Goal: Information Seeking & Learning: Learn about a topic

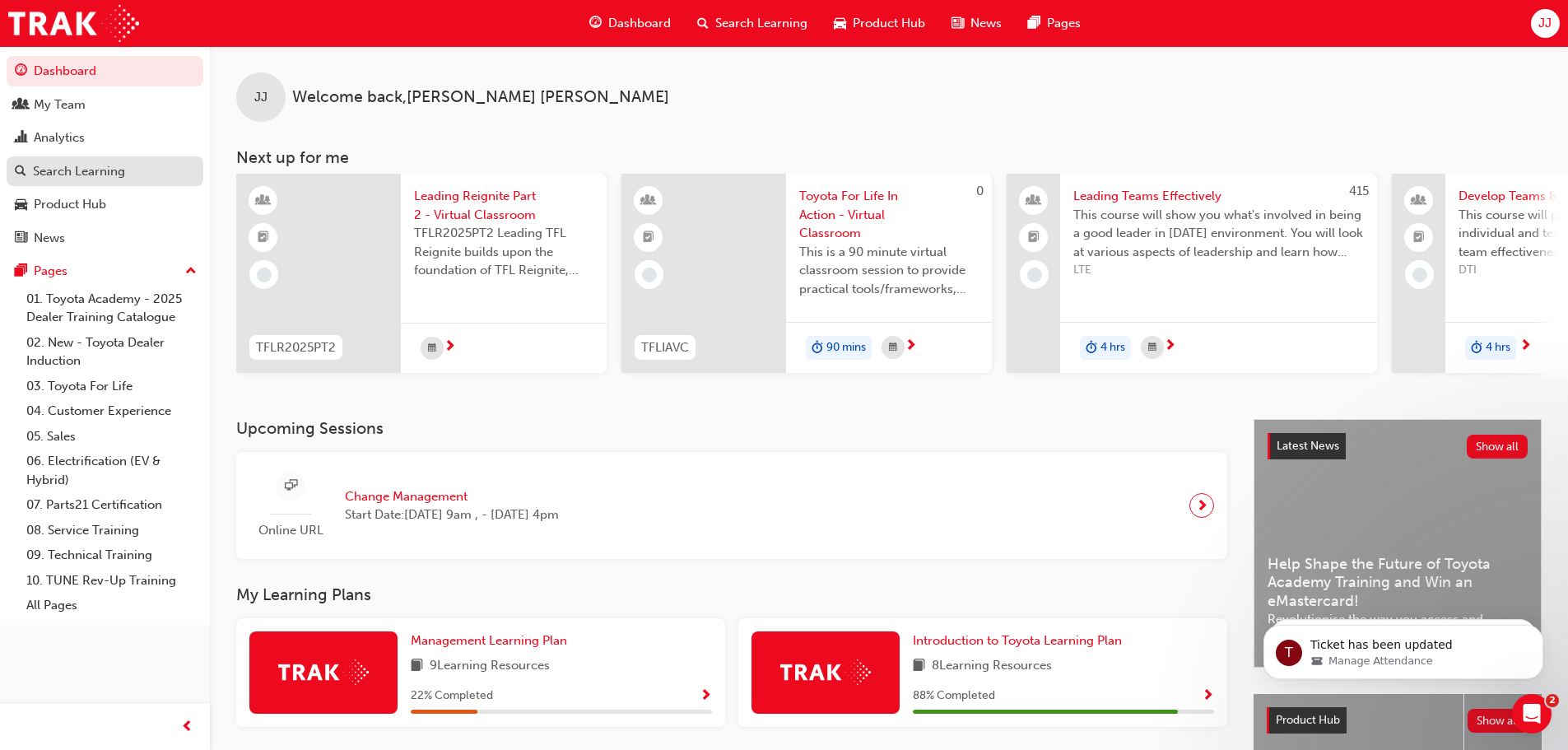
click at [97, 167] on div "Search Learning" at bounding box center [79, 171] width 92 height 19
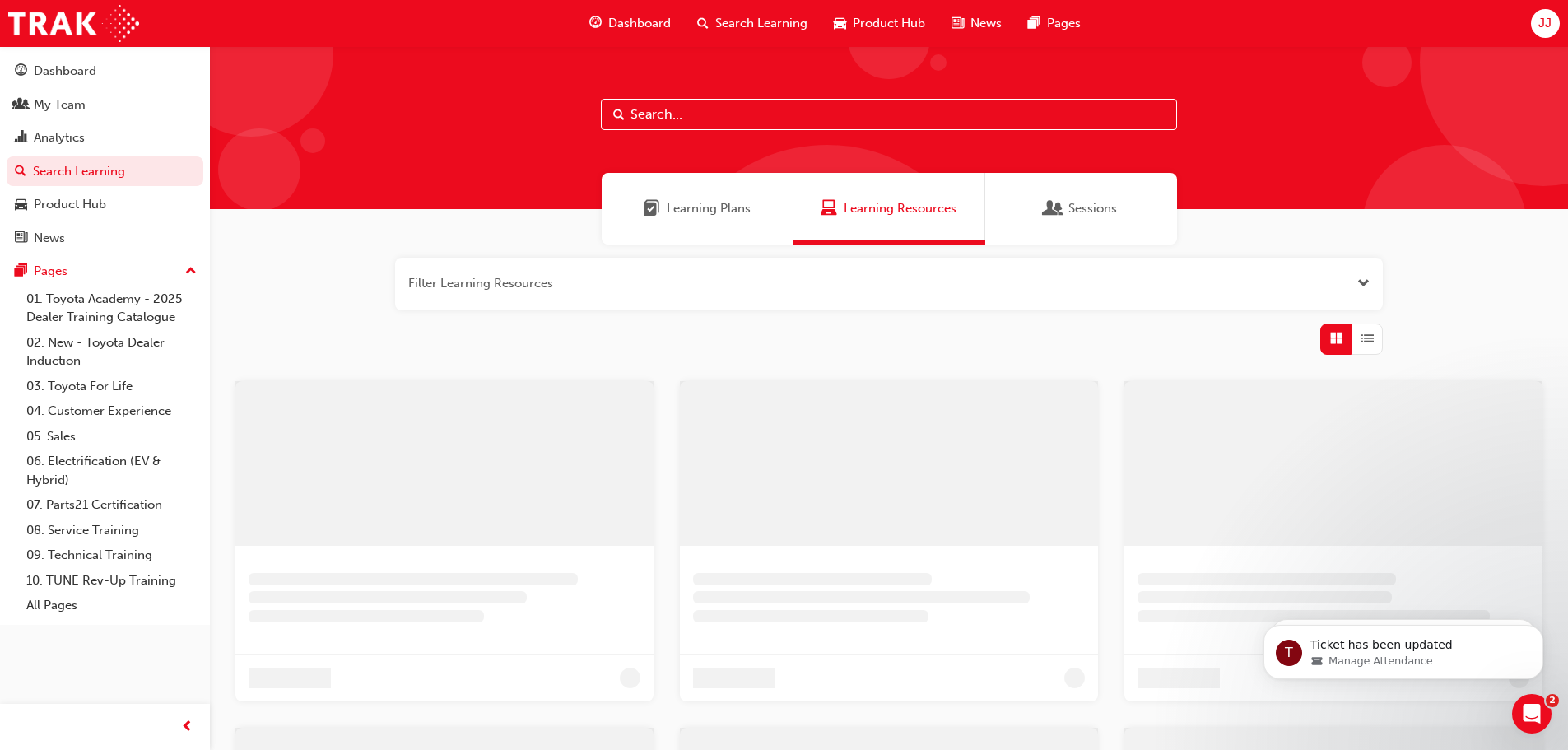
click at [719, 212] on span "Learning Plans" at bounding box center [708, 209] width 84 height 19
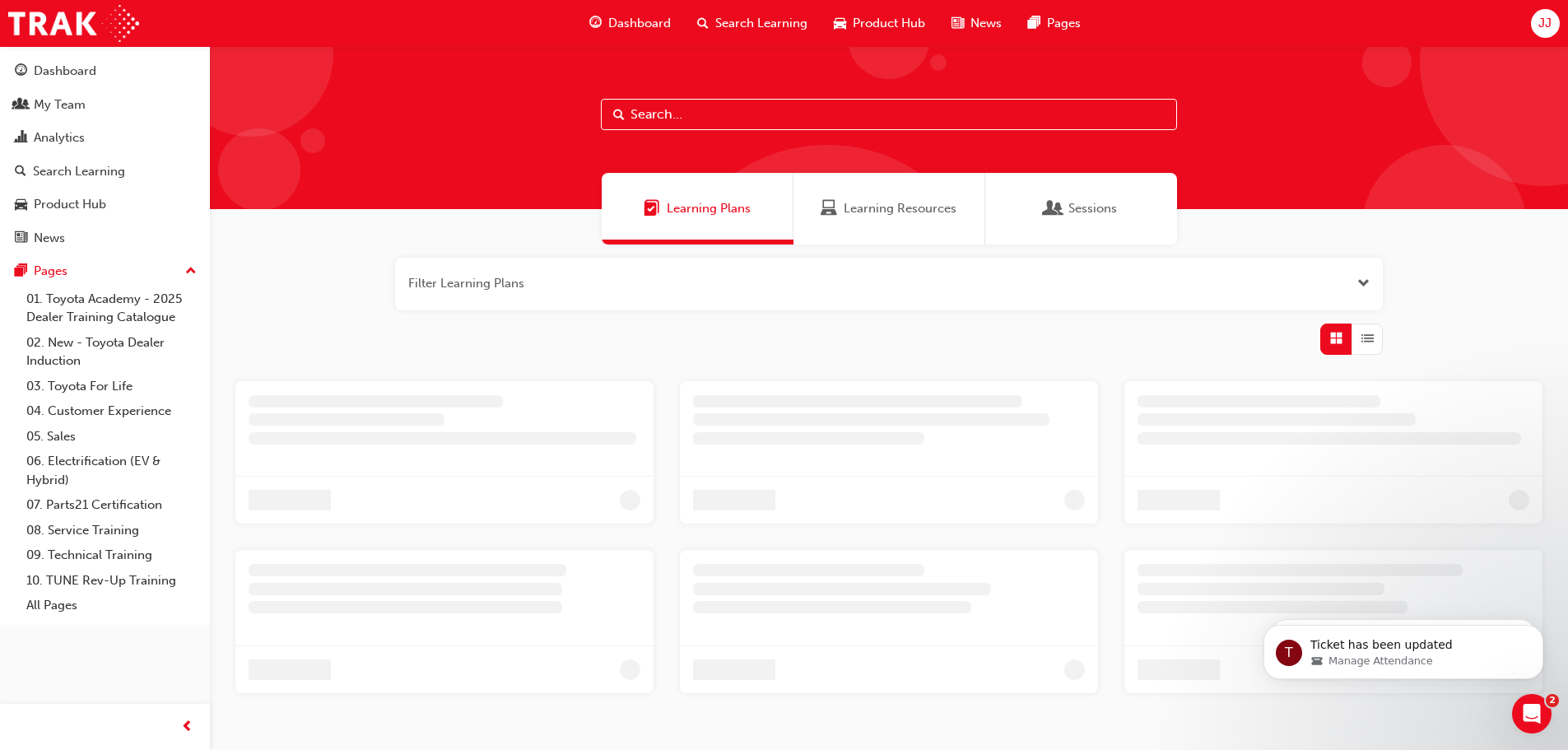
click at [708, 117] on input "text" at bounding box center [888, 114] width 576 height 31
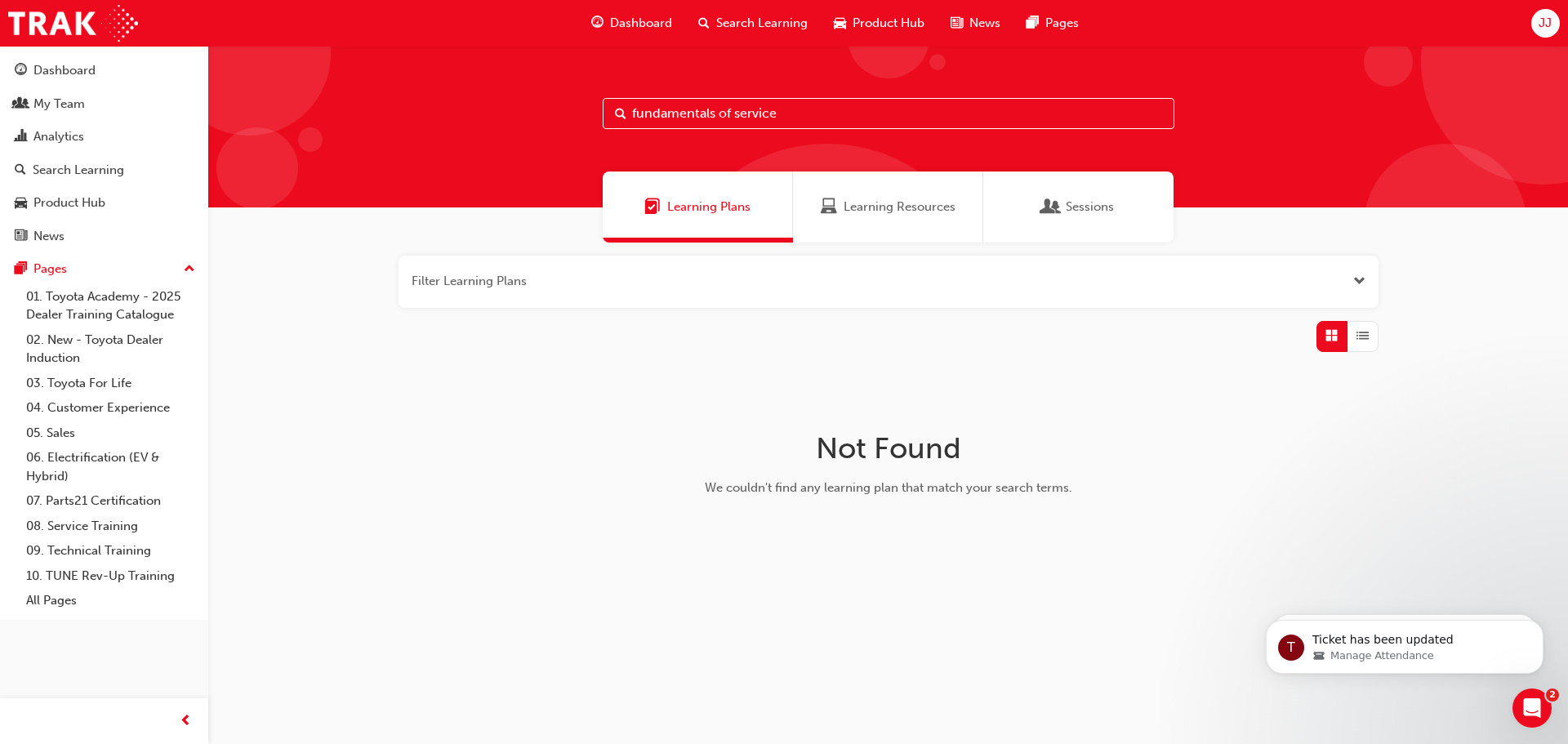
click at [784, 112] on input "fundamentals of service" at bounding box center [888, 113] width 571 height 31
drag, startPoint x: 789, startPoint y: 112, endPoint x: 733, endPoint y: 109, distance: 56.1
click at [785, 112] on input "fundamentals of service" at bounding box center [888, 113] width 571 height 31
drag, startPoint x: 731, startPoint y: 110, endPoint x: 345, endPoint y: 106, distance: 386.0
click at [402, 121] on div "fundamentals of service" at bounding box center [888, 126] width 1360 height 162
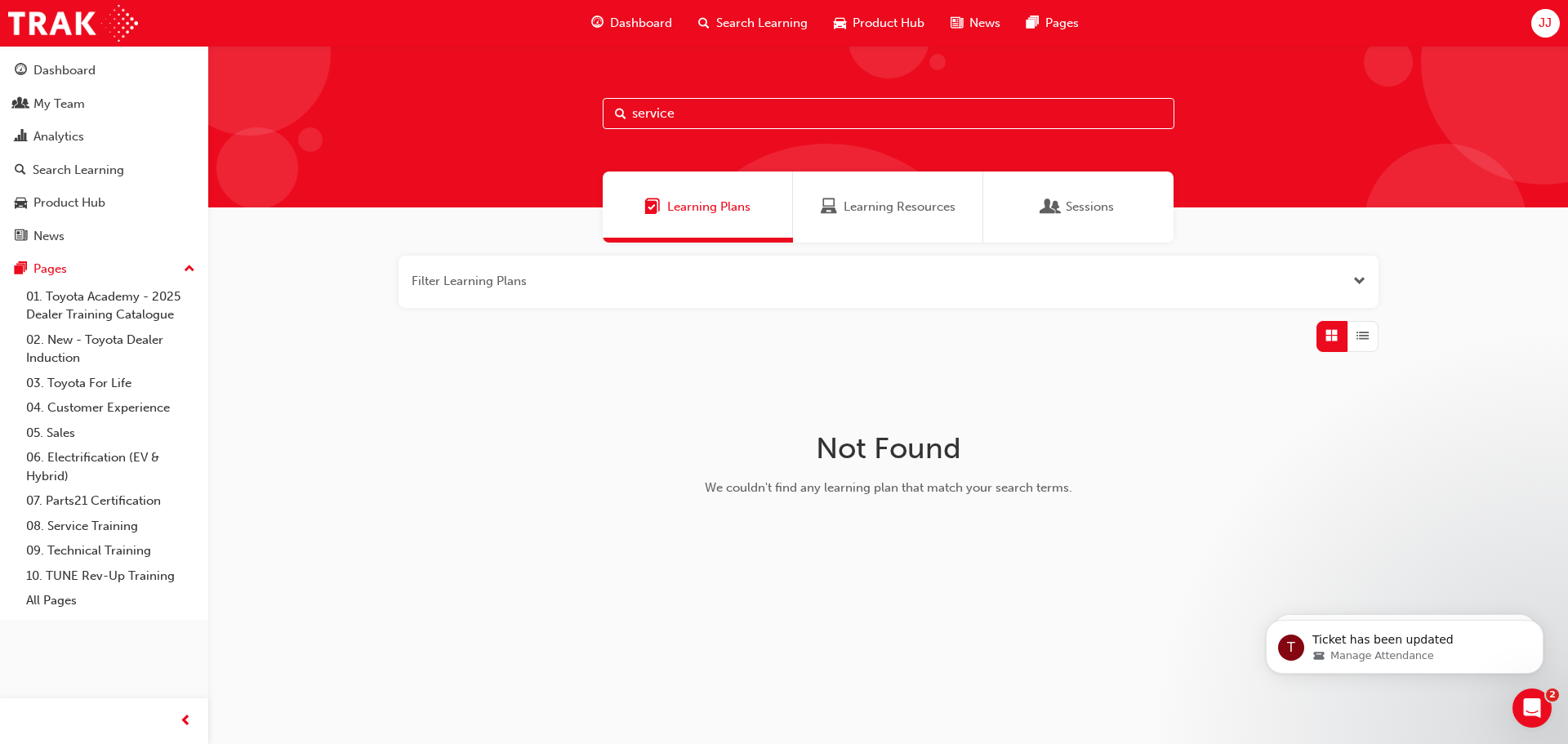
type input "service"
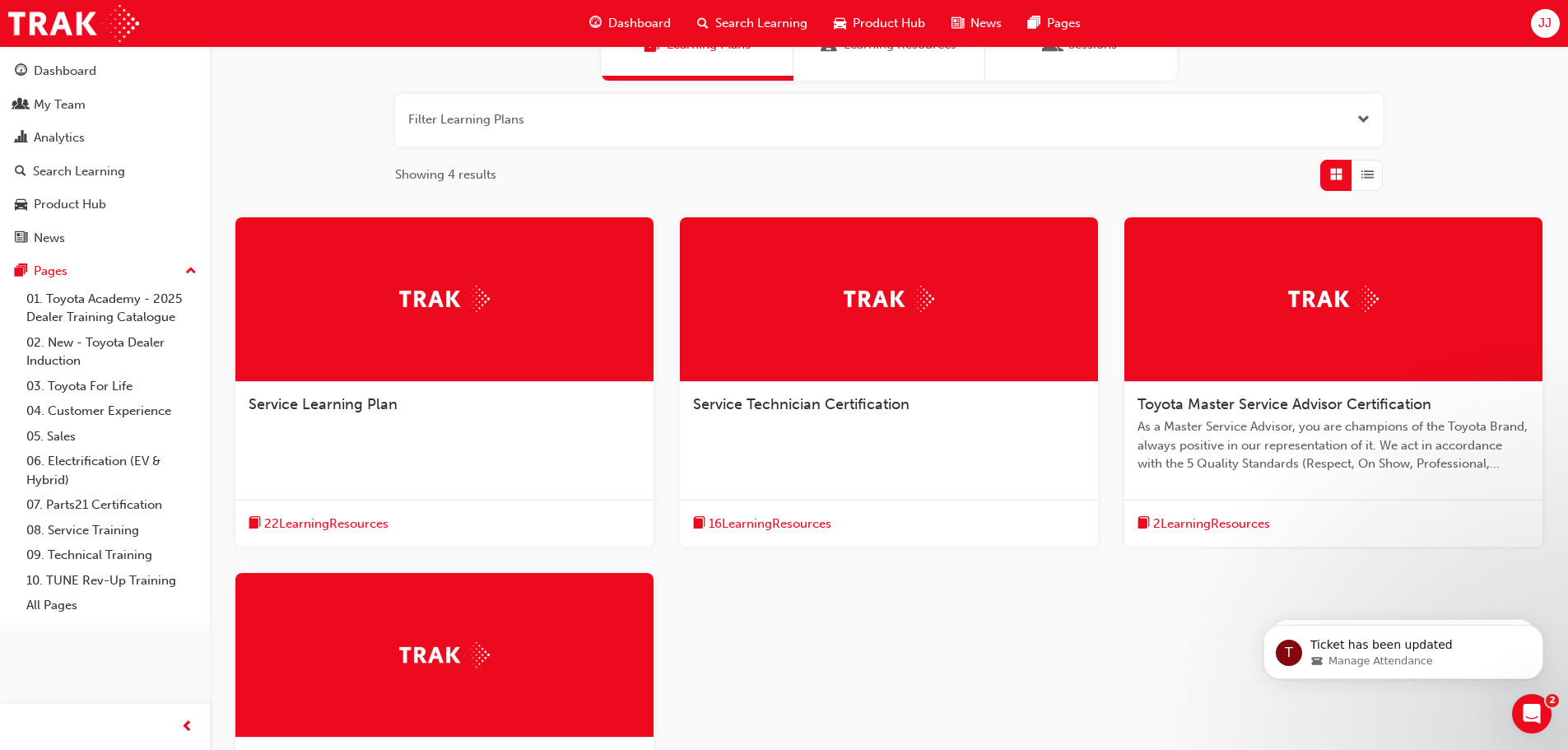
scroll to position [165, 0]
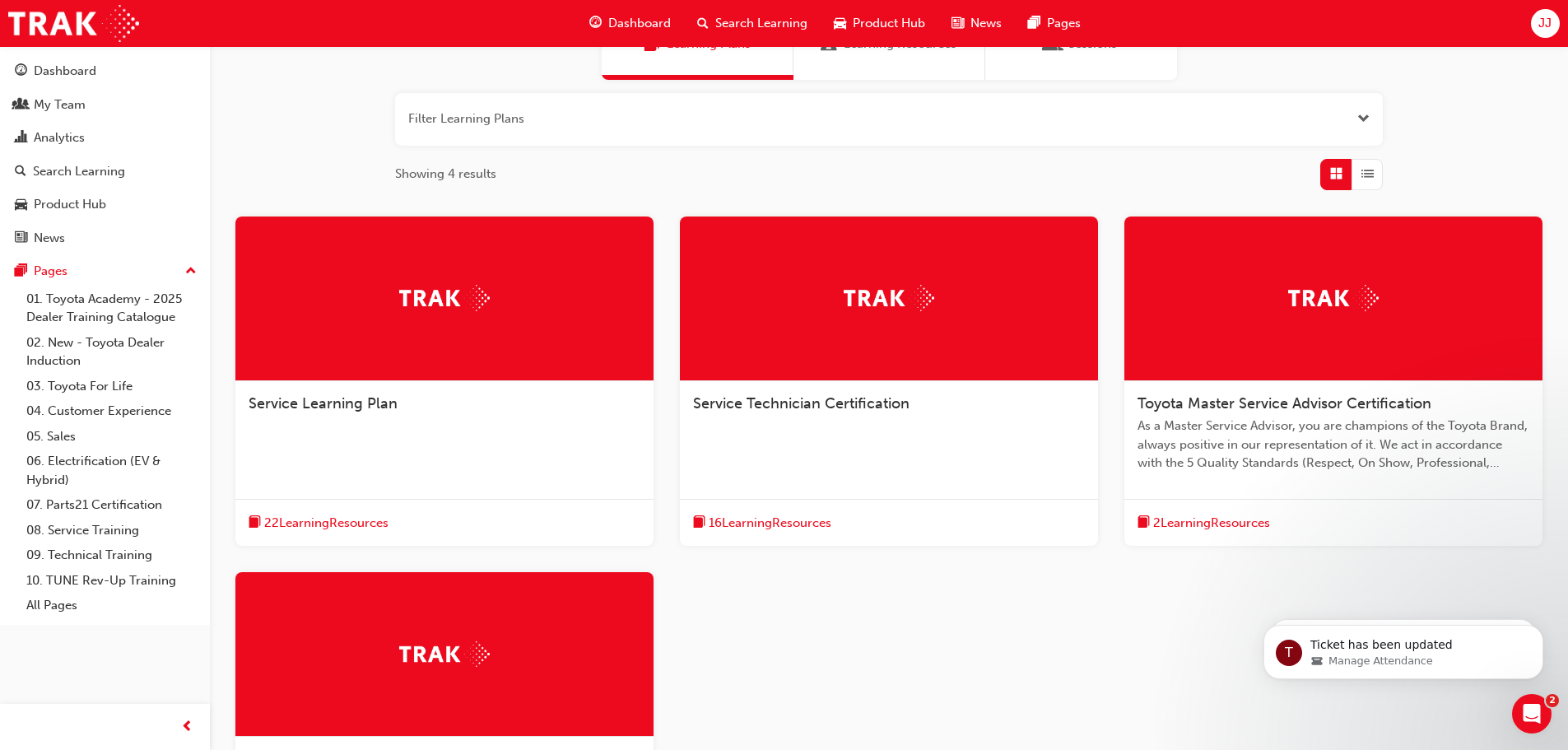
click at [885, 306] on img at bounding box center [888, 298] width 90 height 26
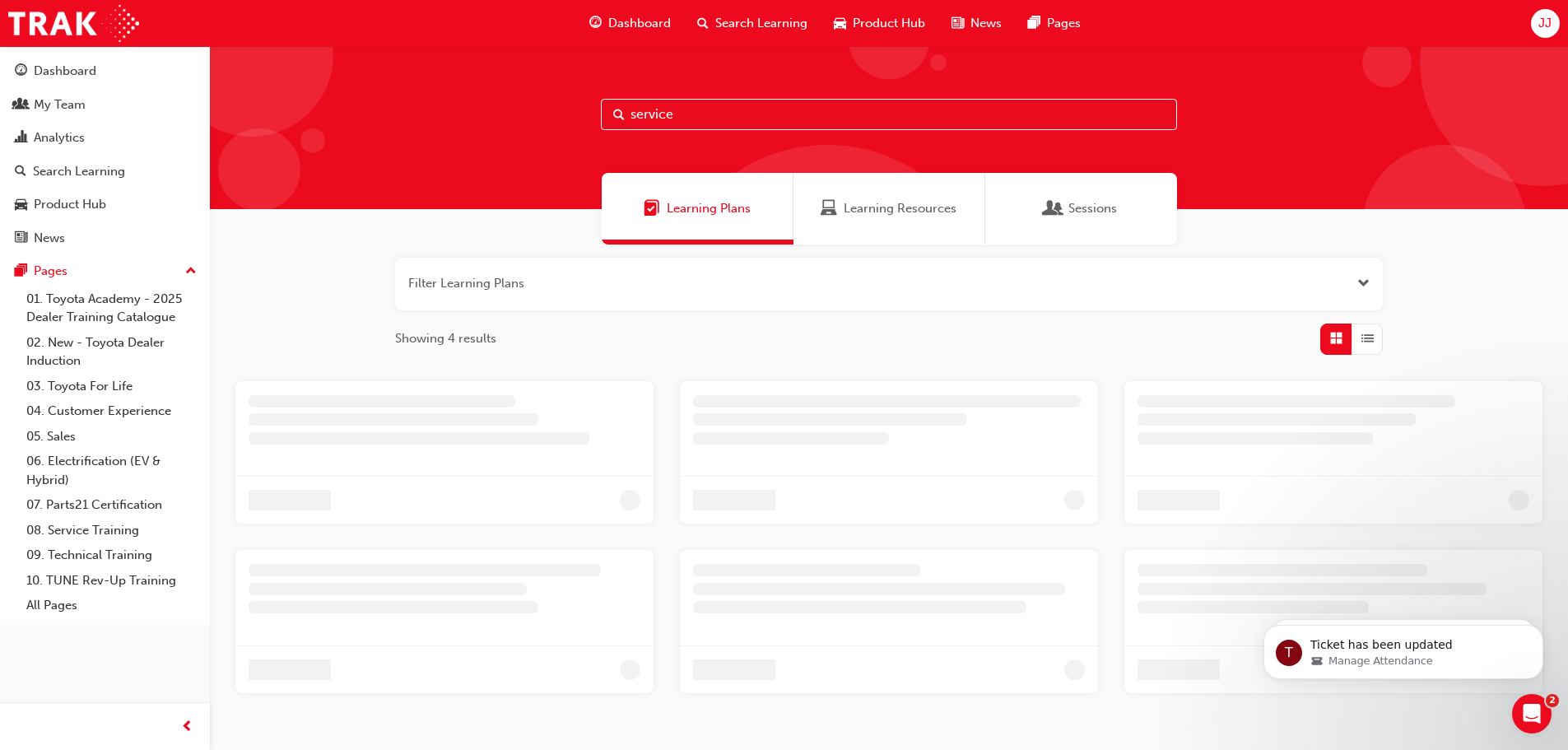
scroll to position [76, 0]
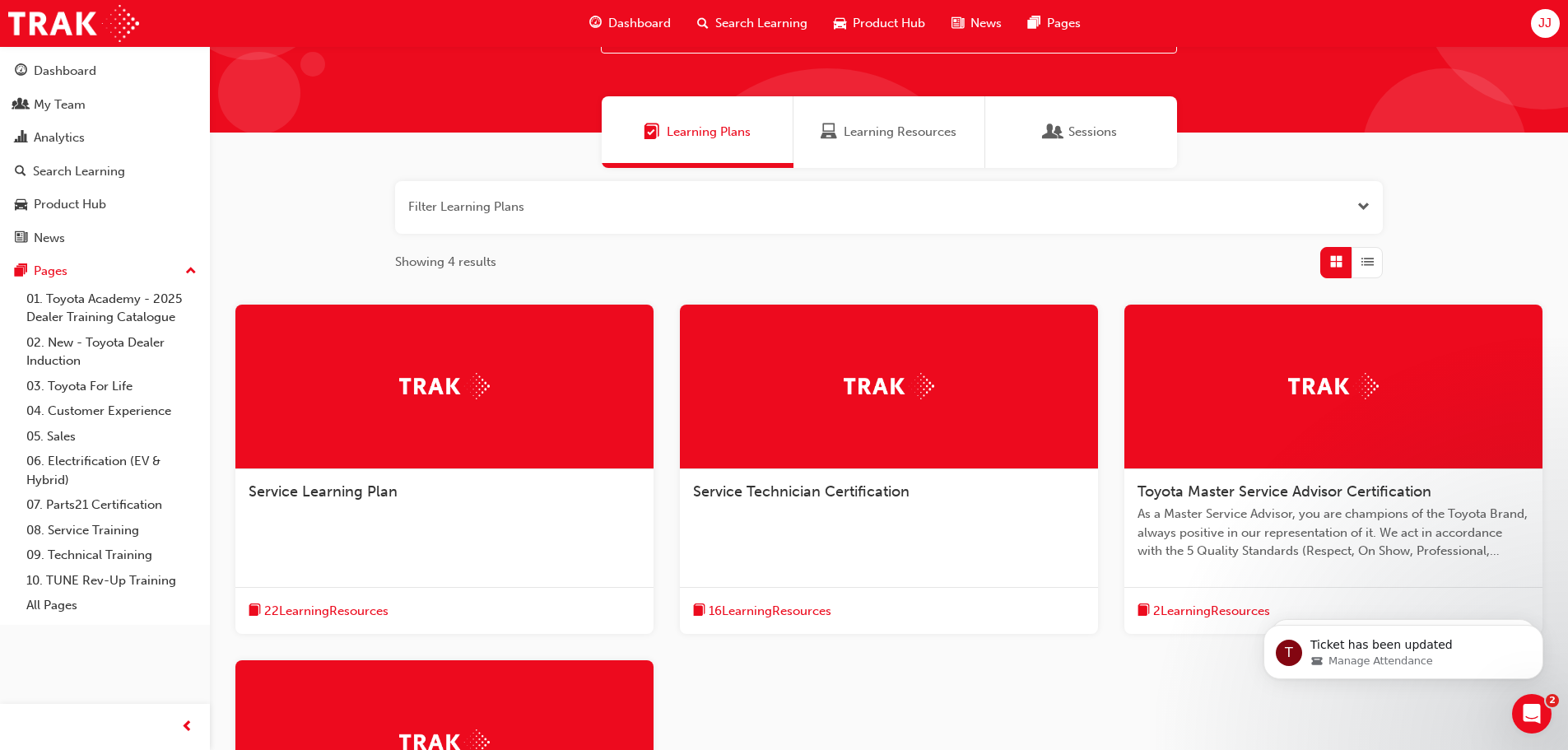
click at [898, 390] on img at bounding box center [888, 386] width 90 height 26
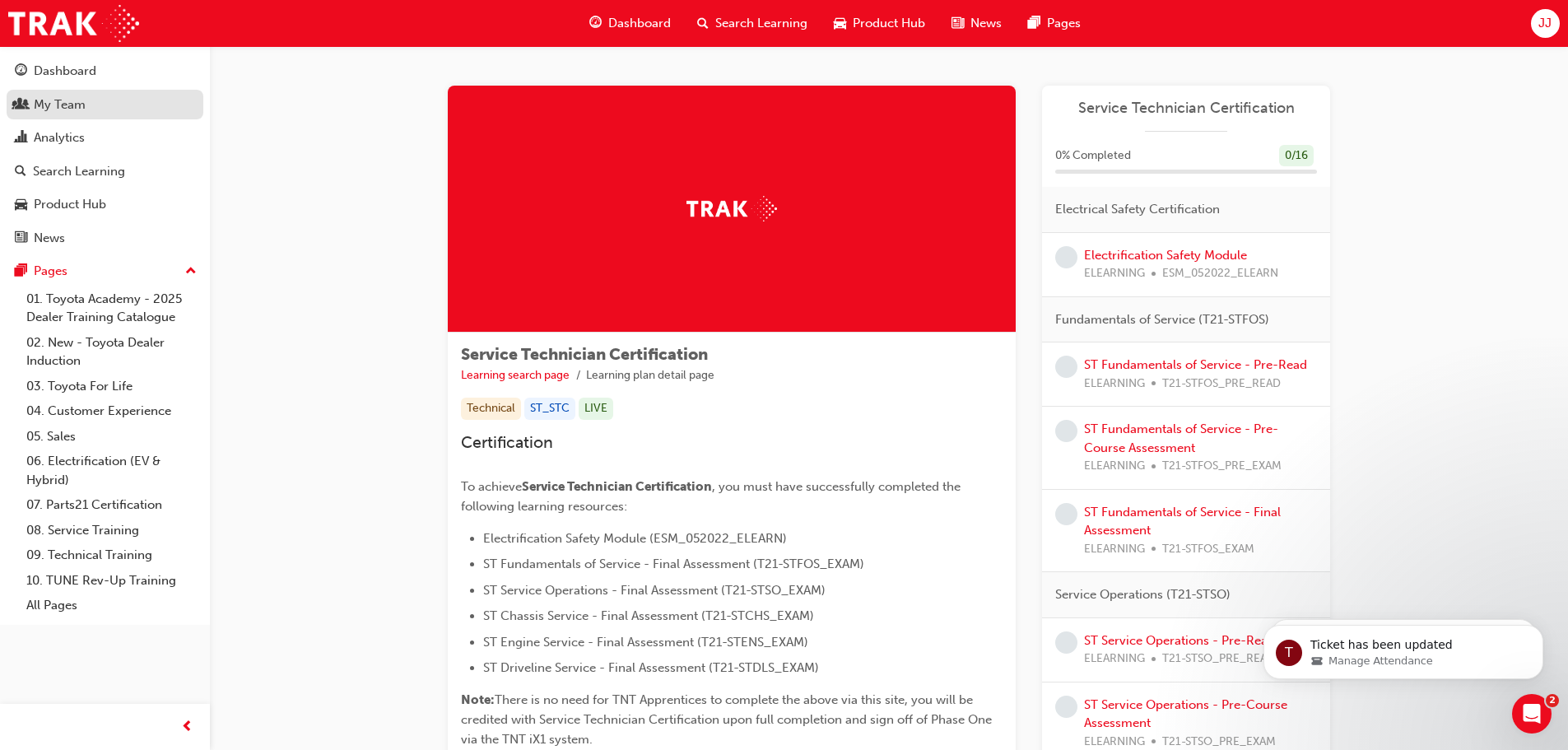
click at [54, 104] on div "My Team" at bounding box center [60, 105] width 52 height 19
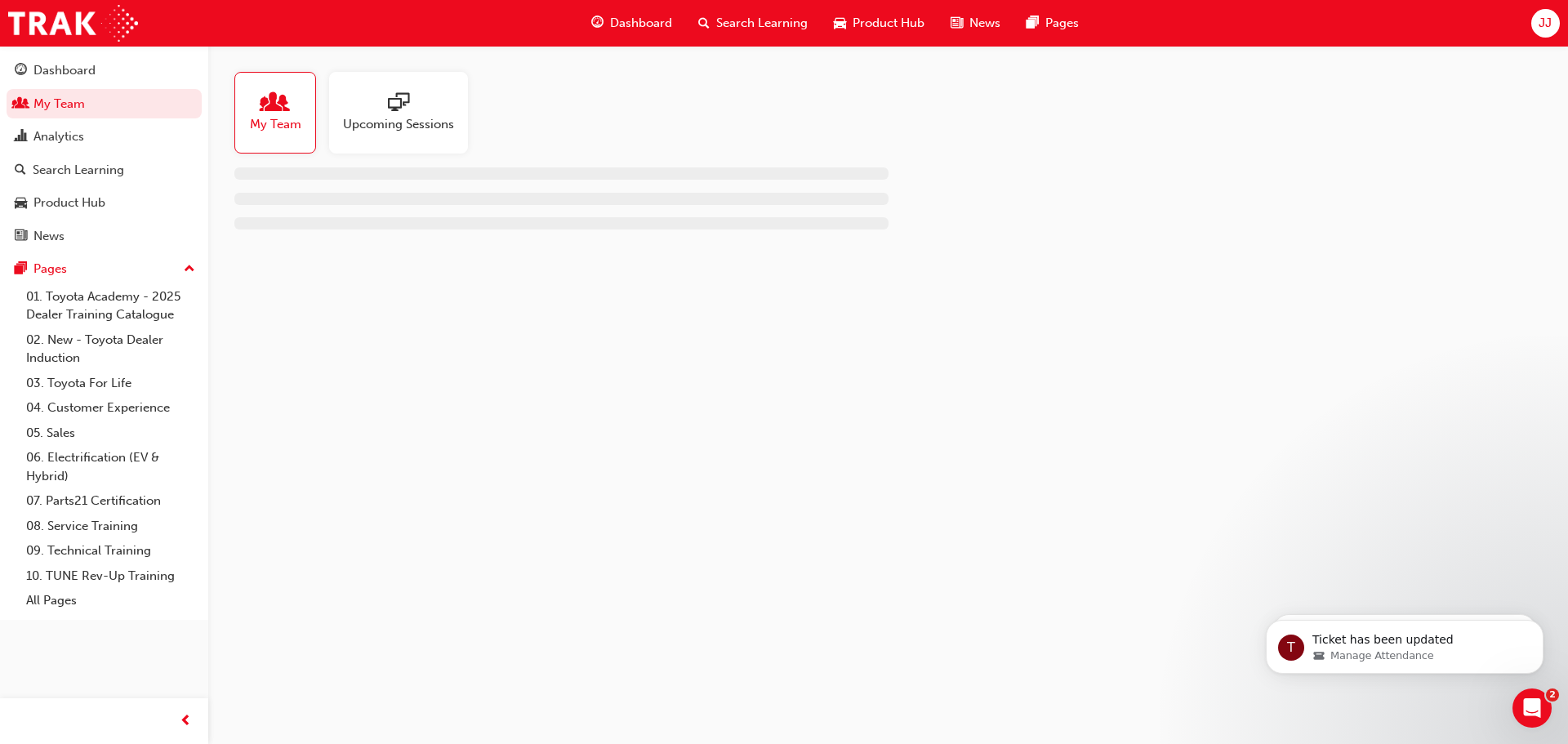
click at [271, 101] on span "people-icon" at bounding box center [275, 103] width 21 height 23
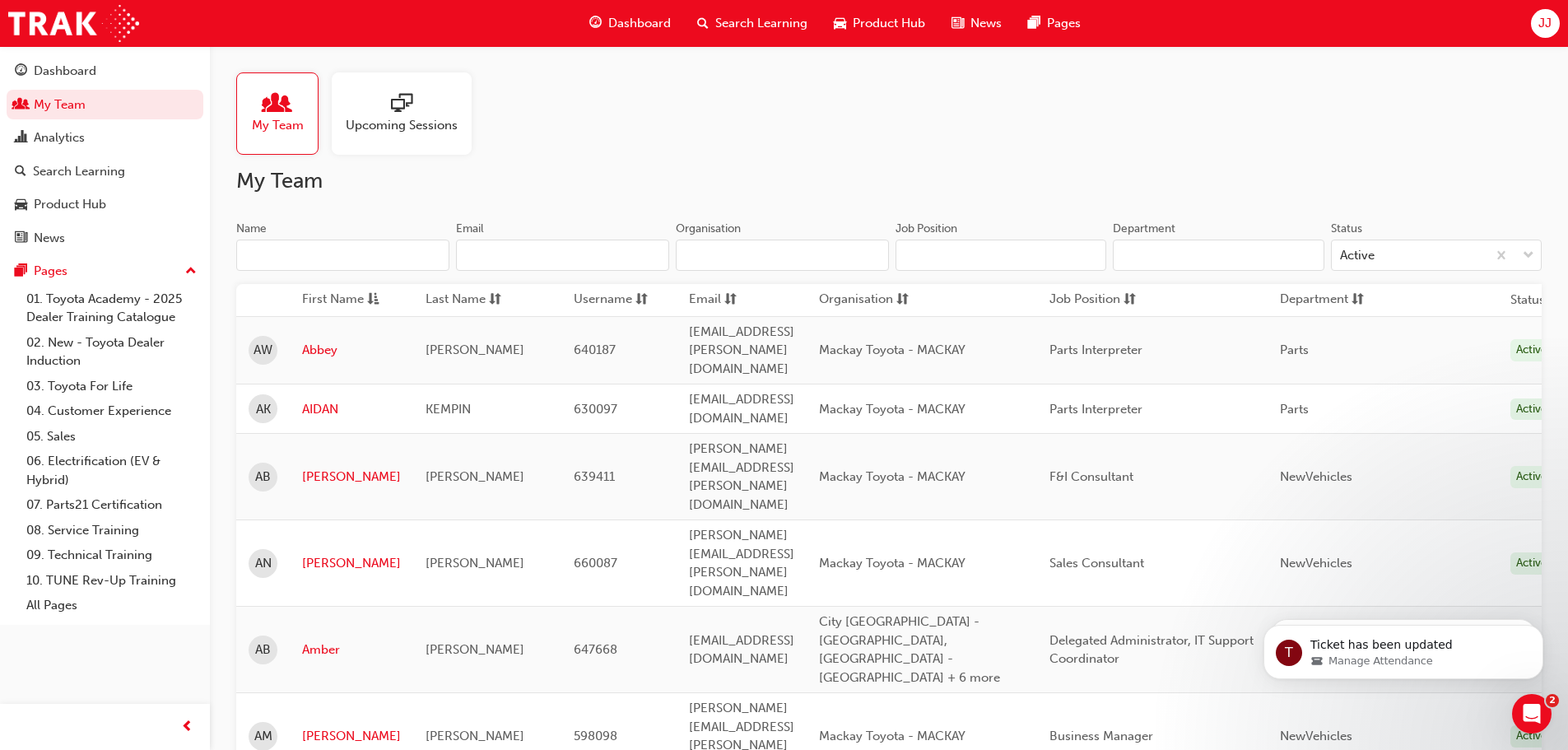
click at [315, 252] on input "Name" at bounding box center [343, 255] width 213 height 31
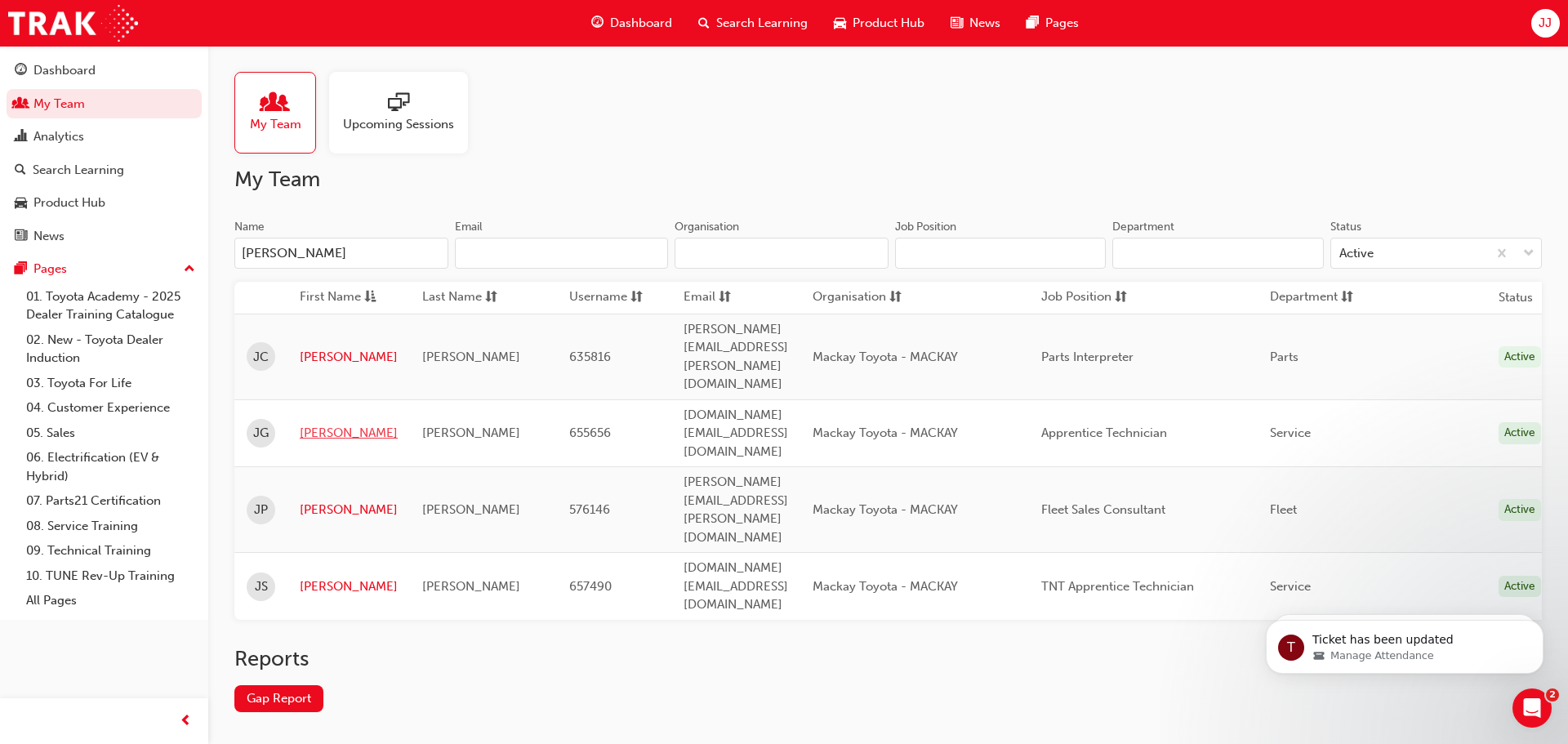
type input "[PERSON_NAME]"
click at [340, 424] on link "[PERSON_NAME]" at bounding box center [348, 433] width 98 height 19
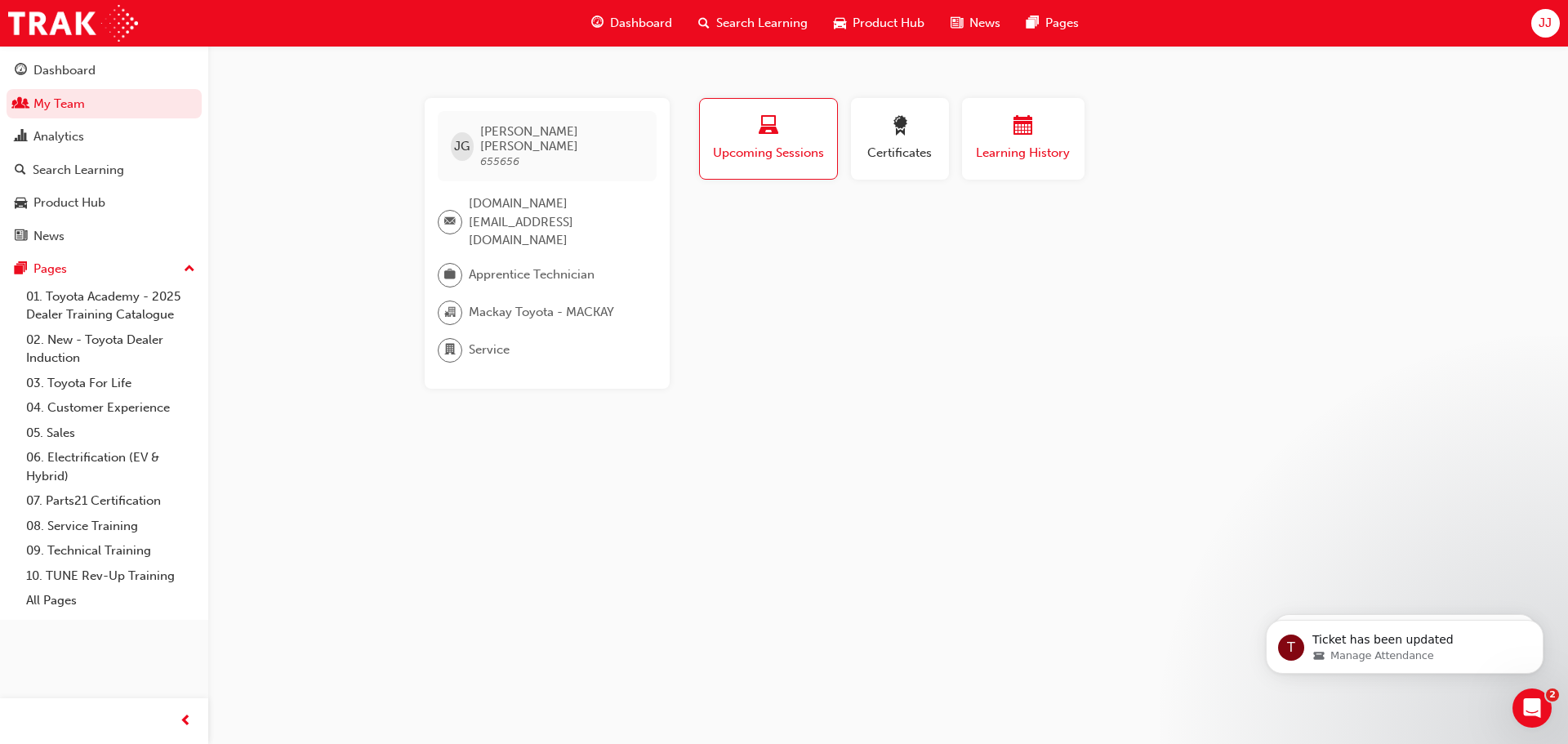
click at [1034, 134] on div "button" at bounding box center [1022, 129] width 98 height 26
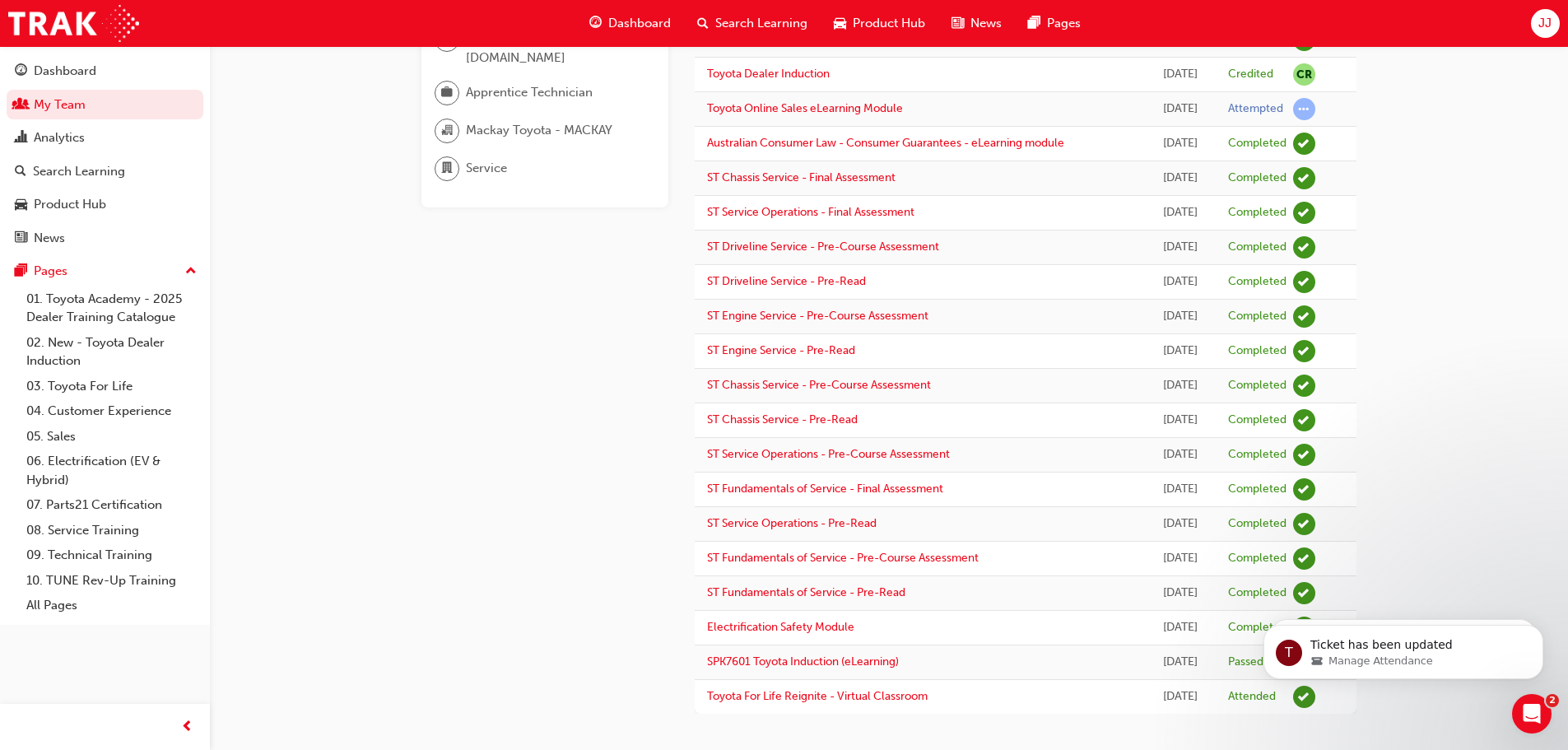
scroll to position [190, 0]
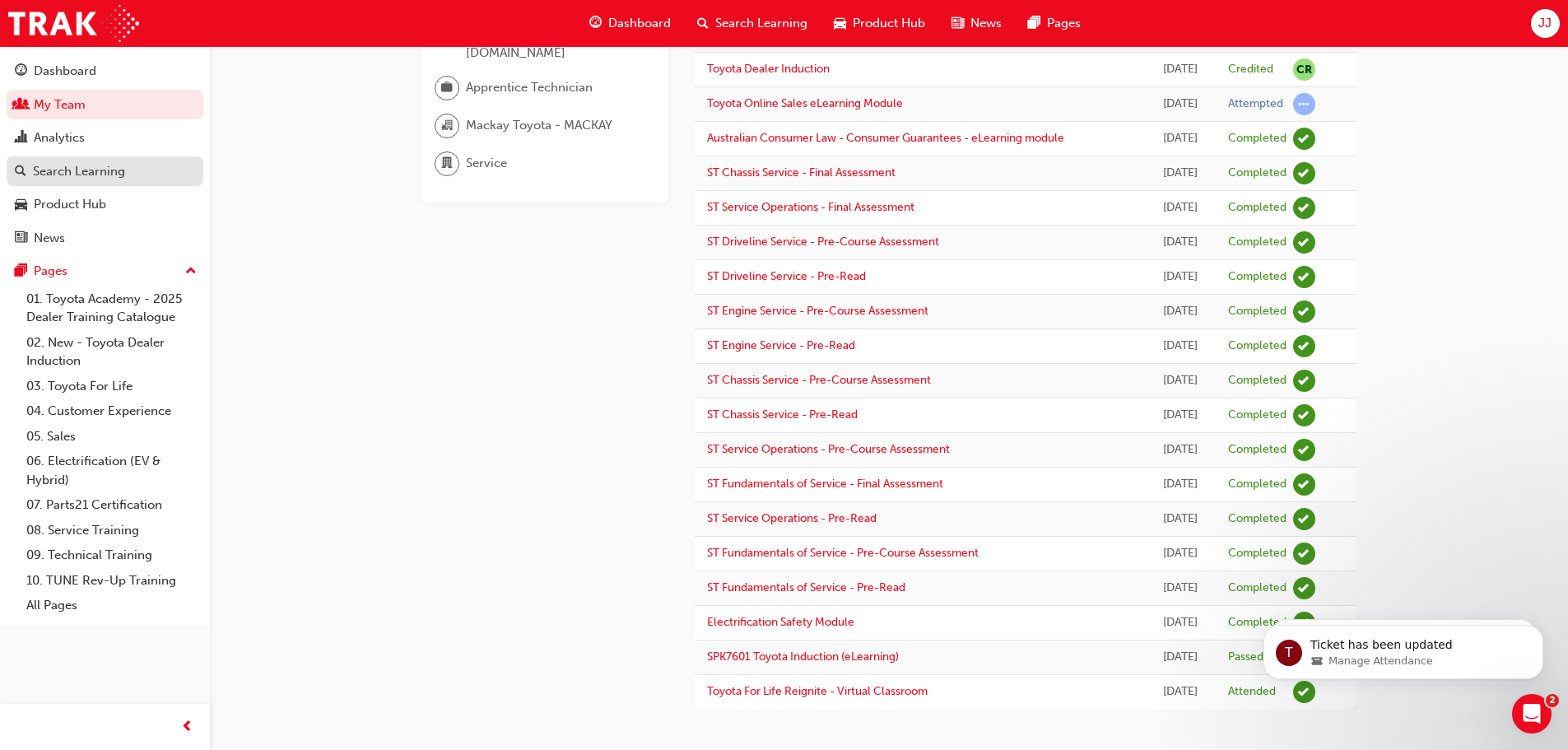
click at [63, 168] on div "Search Learning" at bounding box center [79, 171] width 92 height 19
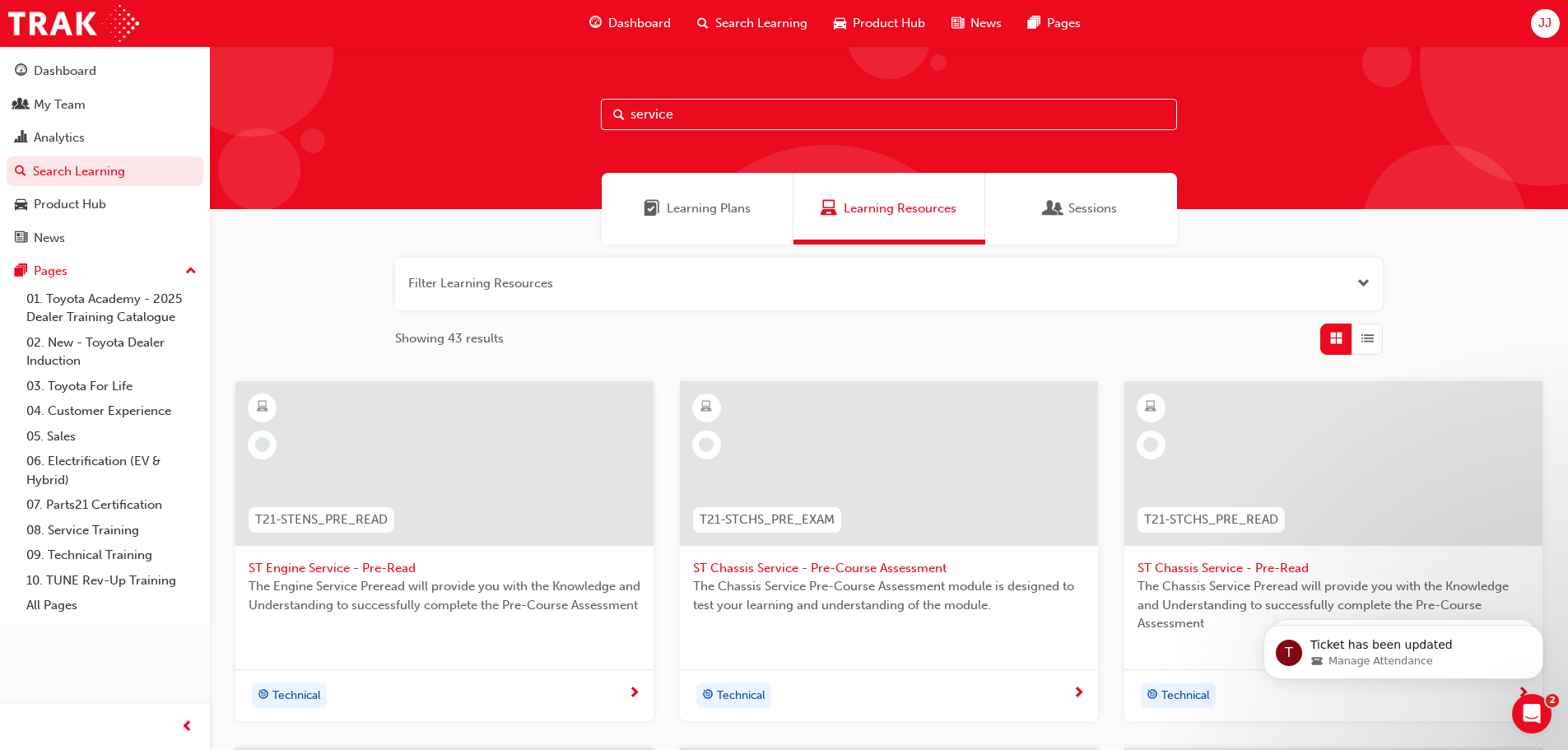
drag, startPoint x: 696, startPoint y: 114, endPoint x: 493, endPoint y: 105, distance: 203.2
click at [493, 105] on div "service" at bounding box center [888, 127] width 1357 height 163
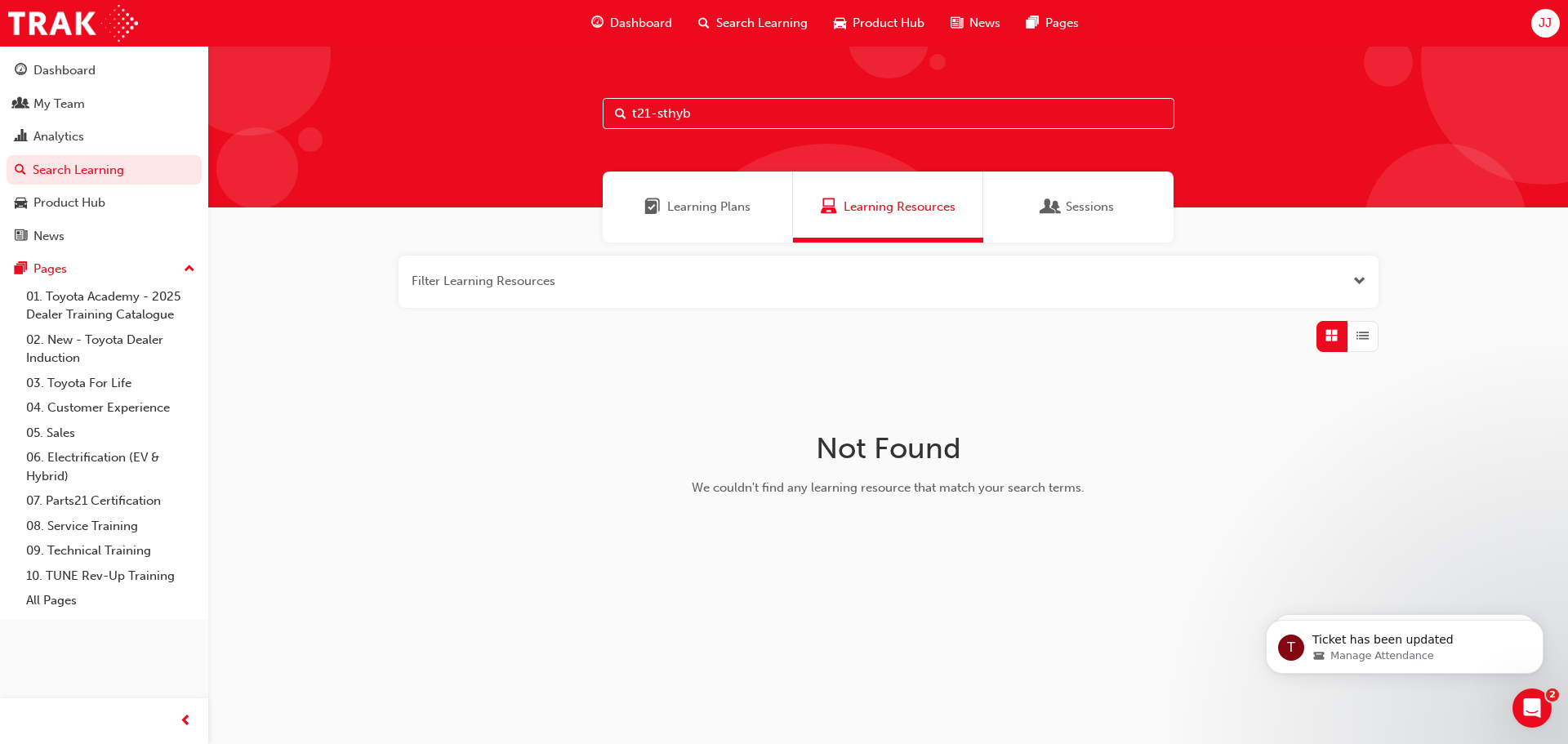
drag, startPoint x: 700, startPoint y: 115, endPoint x: 591, endPoint y: 104, distance: 109.6
click at [591, 104] on div "t21-sthyb" at bounding box center [888, 126] width 1360 height 162
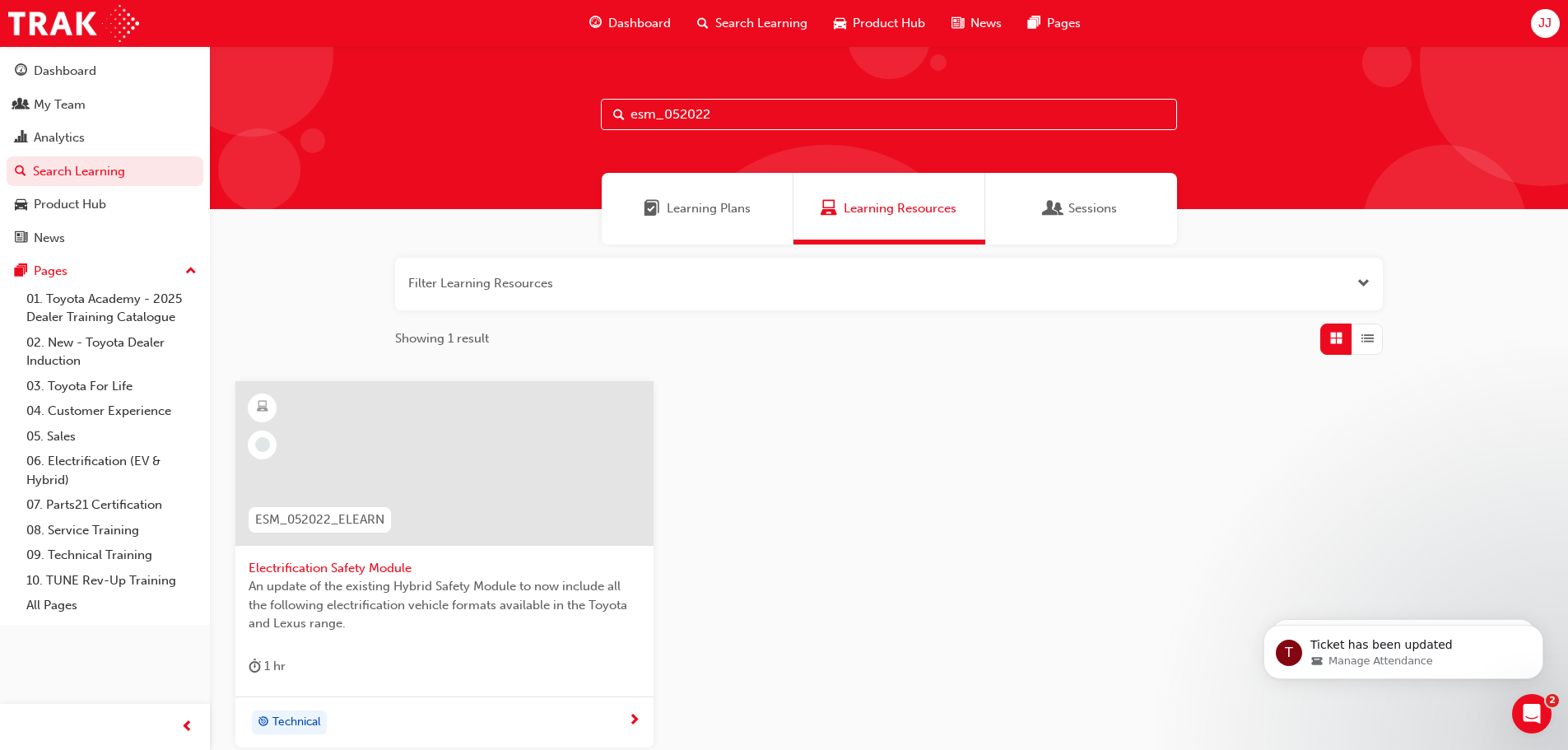
click at [711, 205] on span "Learning Plans" at bounding box center [708, 209] width 84 height 19
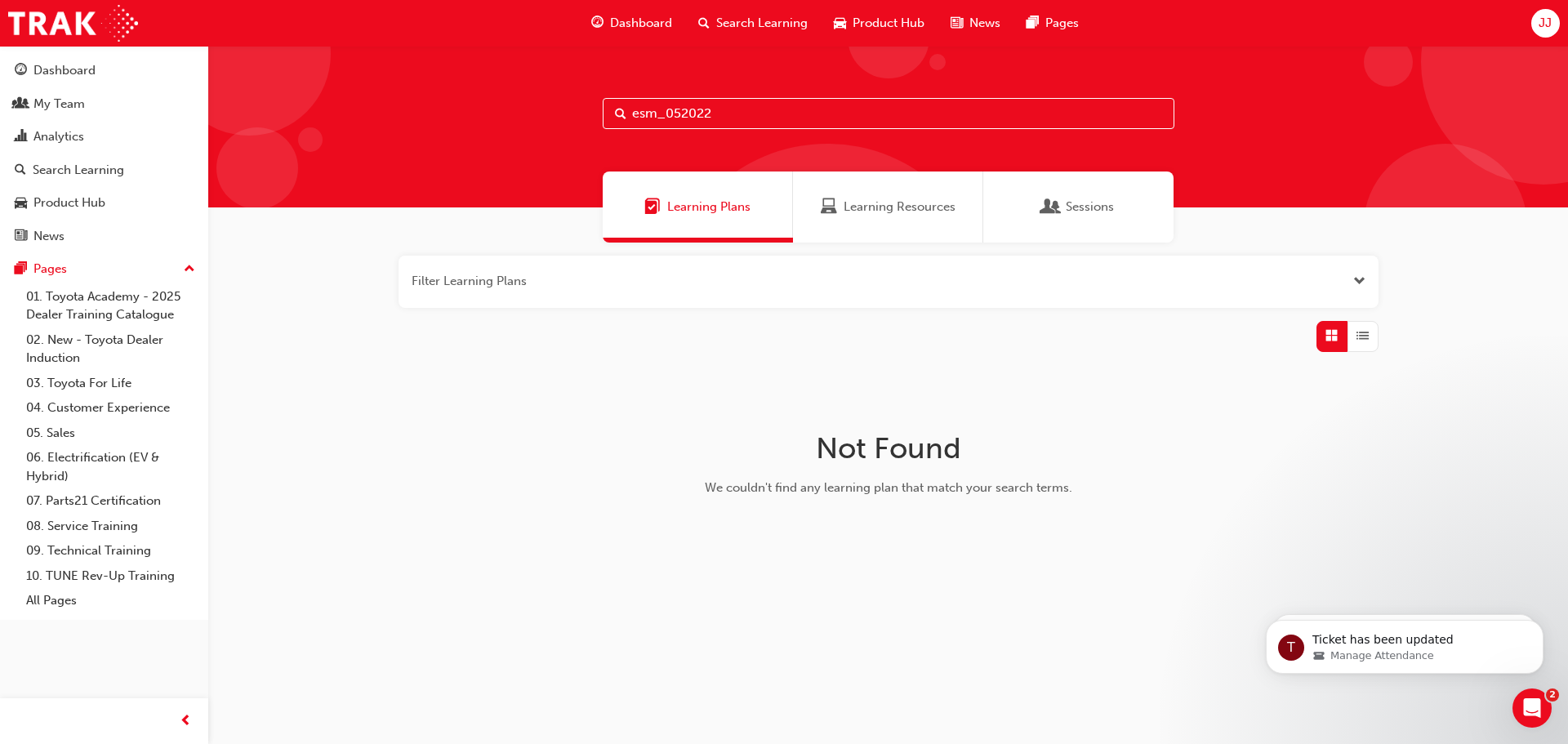
drag, startPoint x: 726, startPoint y: 110, endPoint x: 459, endPoint y: 69, distance: 270.1
click at [462, 70] on div "esm_052022" at bounding box center [888, 126] width 1360 height 162
type input "service"
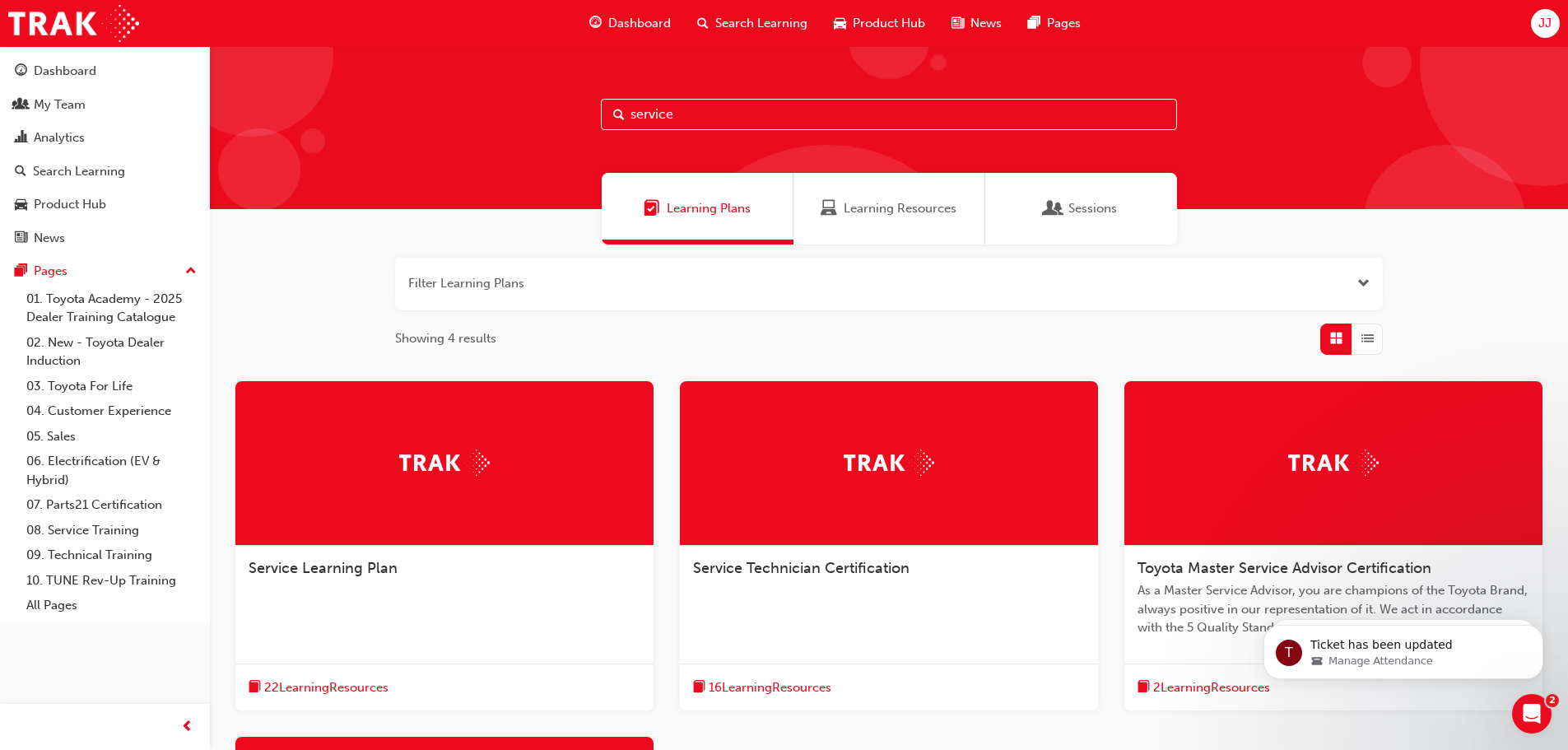
click at [851, 563] on span "Service Technician Certification" at bounding box center [800, 569] width 216 height 18
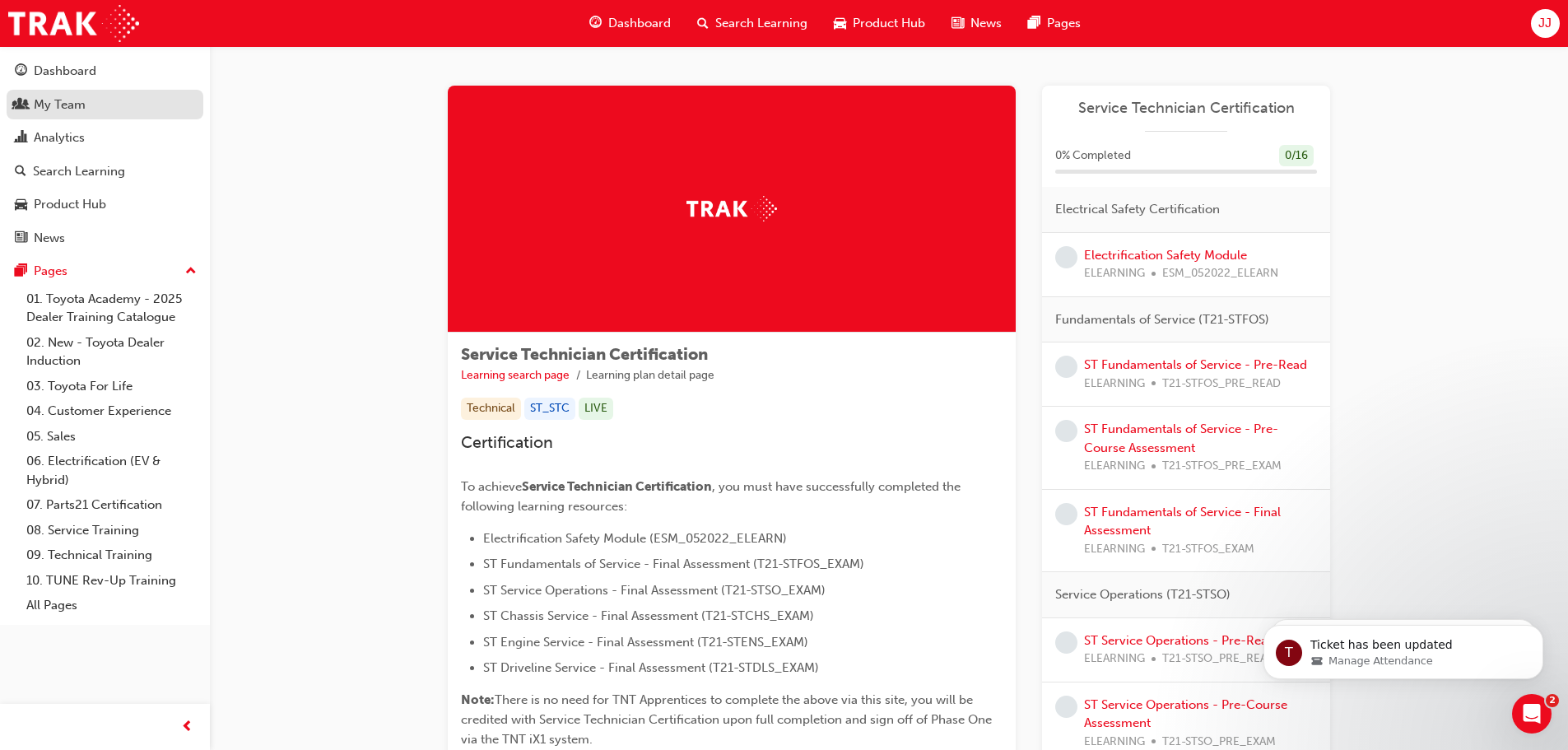
click at [66, 97] on div "My Team" at bounding box center [60, 105] width 52 height 19
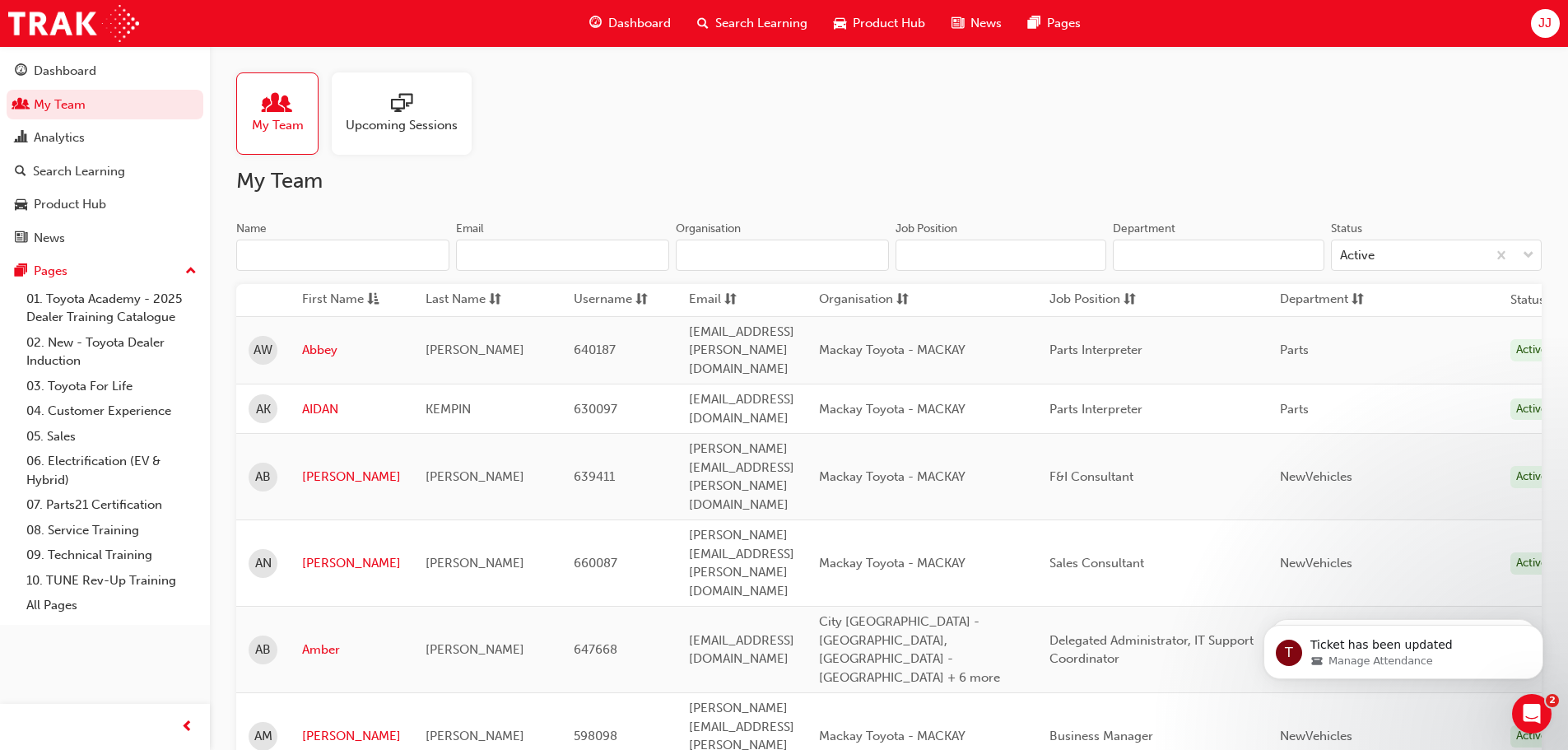
click at [327, 257] on input "Name" at bounding box center [343, 255] width 213 height 31
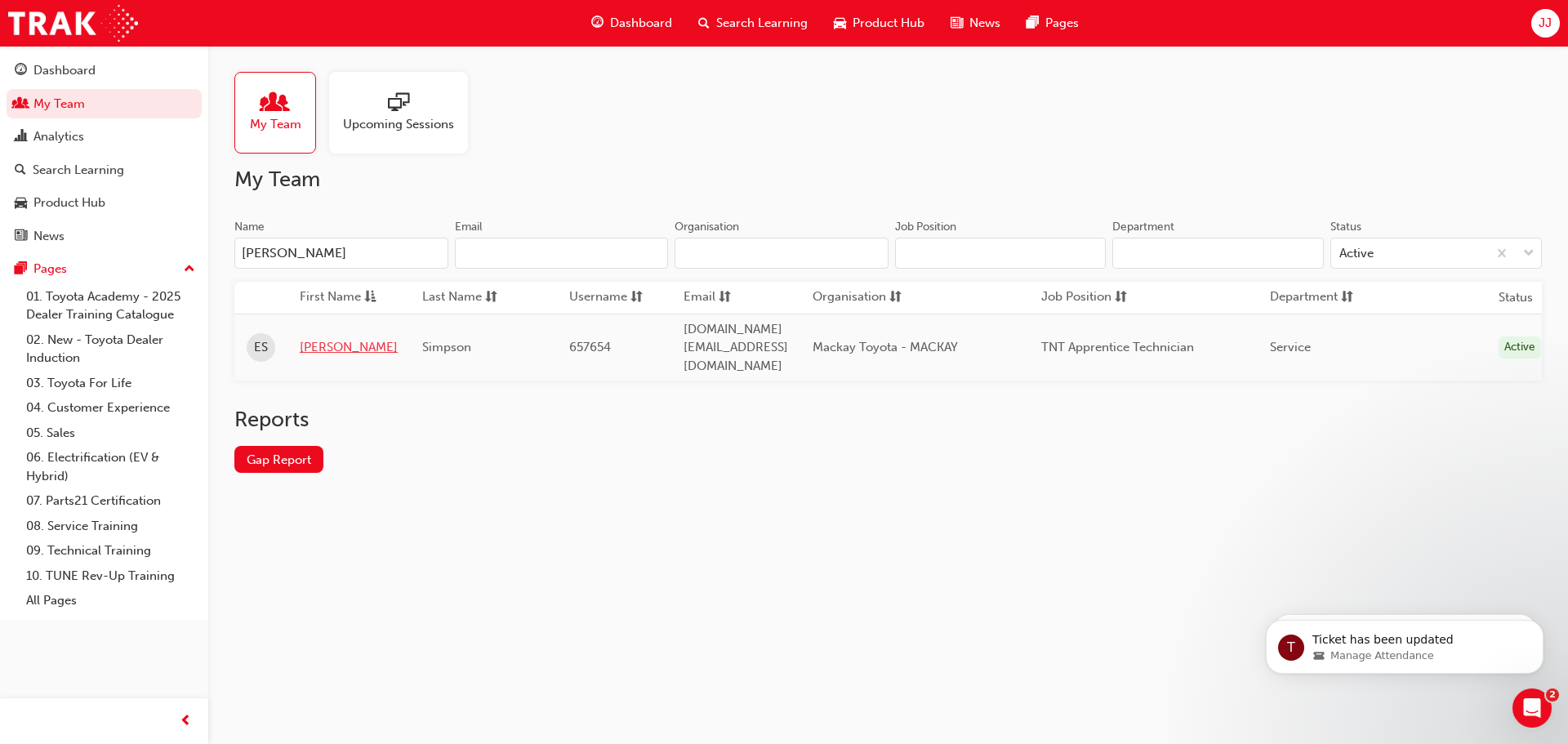
type input "[PERSON_NAME]"
click at [308, 338] on link "[PERSON_NAME]" at bounding box center [348, 347] width 98 height 19
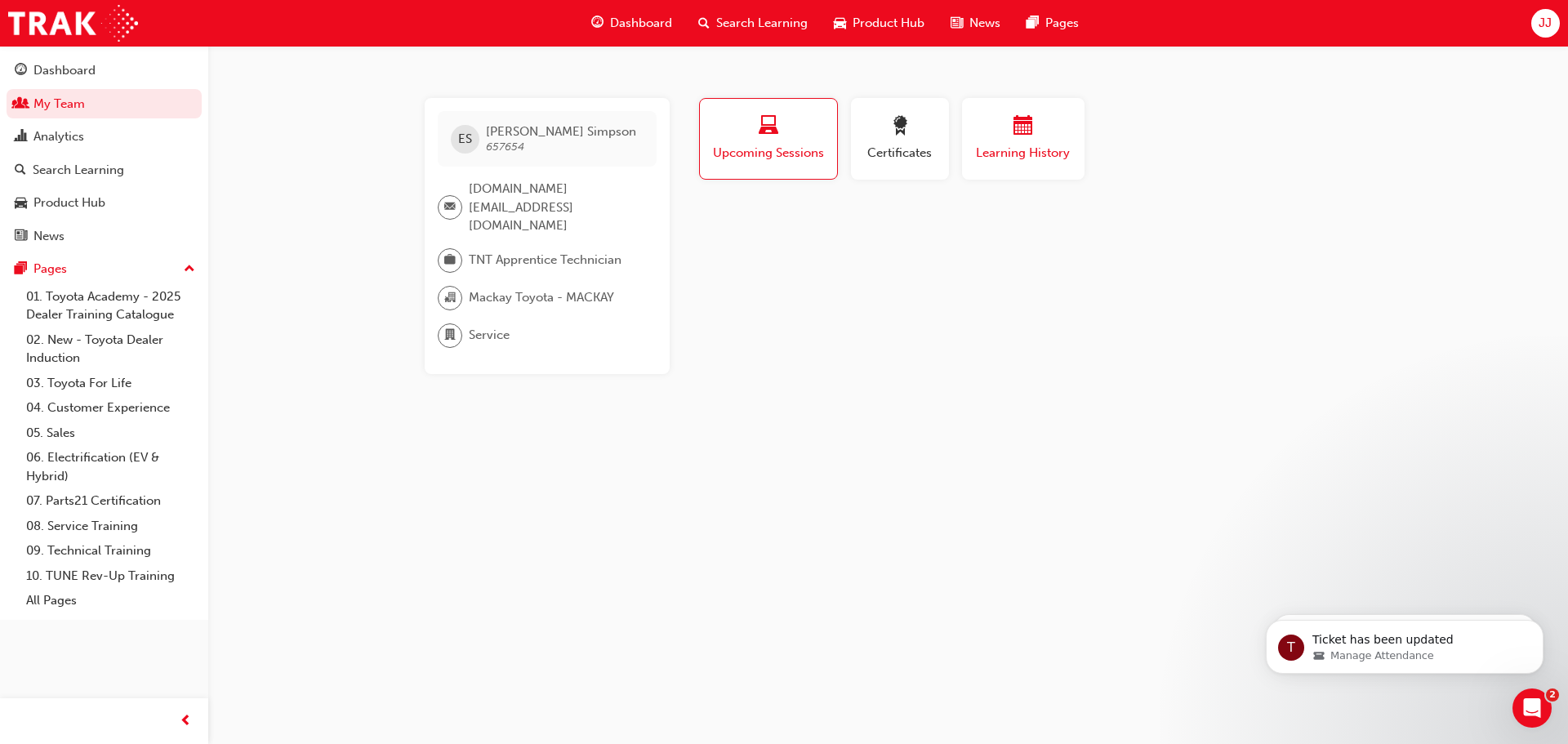
click at [1032, 135] on span "calendar-icon" at bounding box center [1022, 127] width 19 height 22
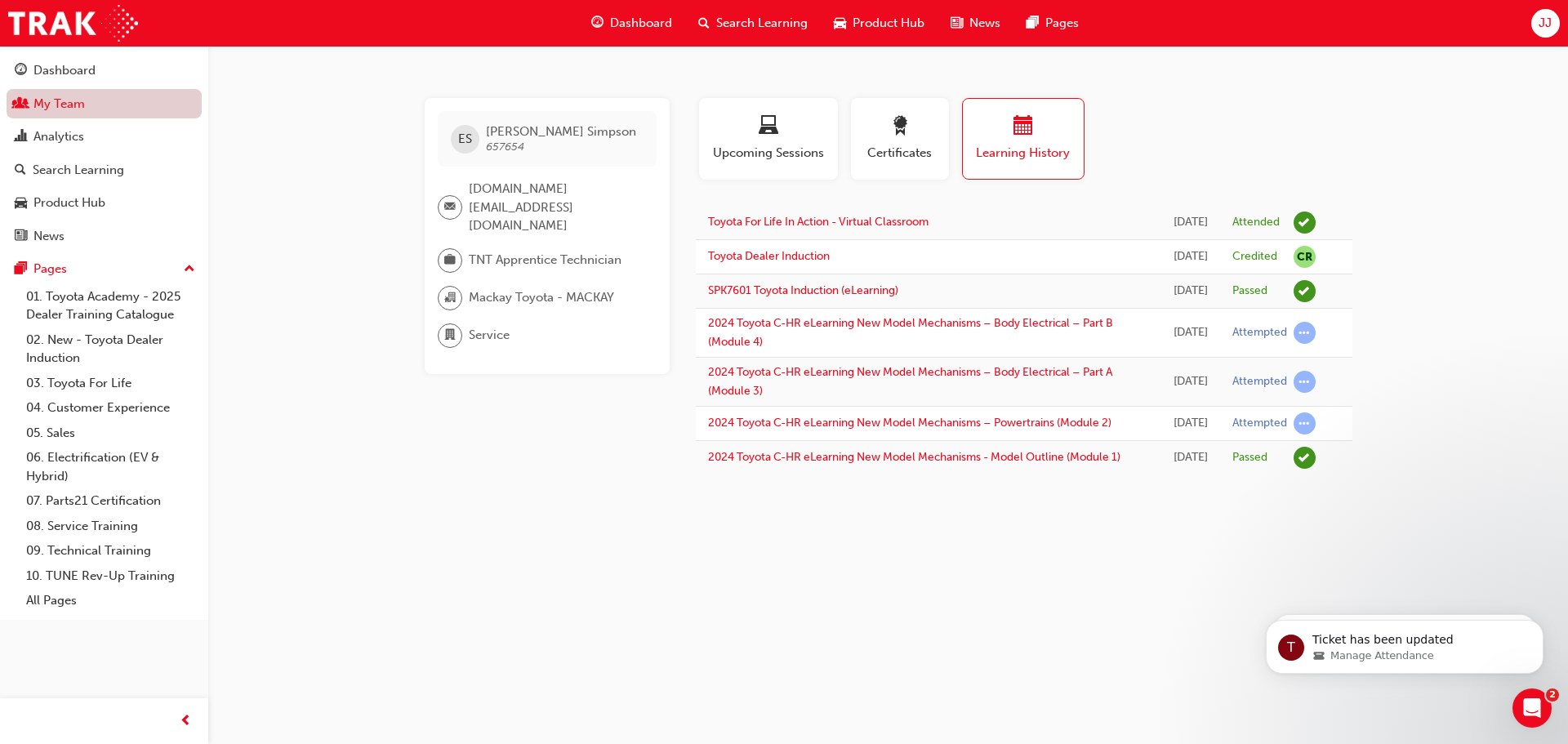
click at [72, 103] on link "My Team" at bounding box center [104, 104] width 195 height 30
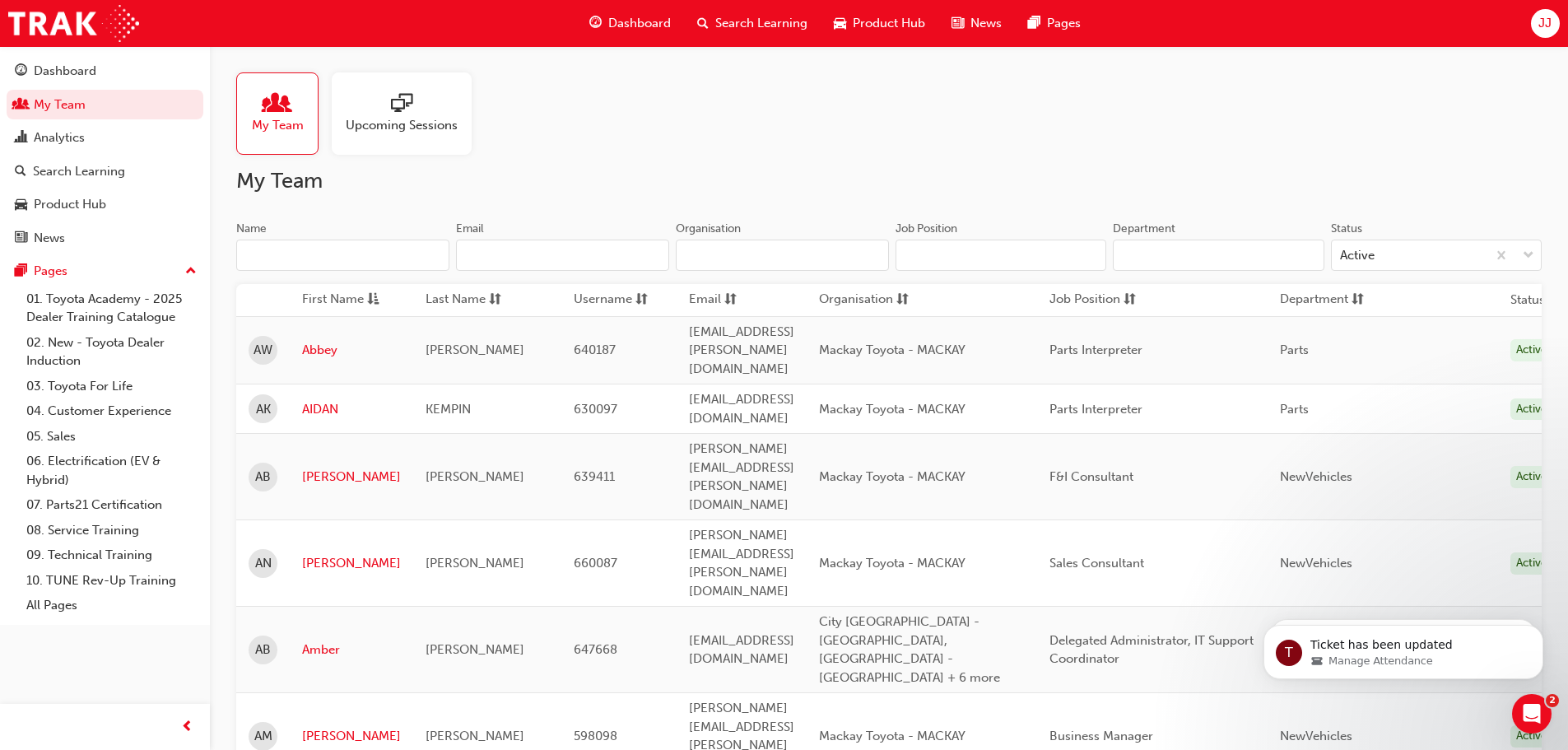
click at [340, 256] on input "Name" at bounding box center [343, 255] width 213 height 31
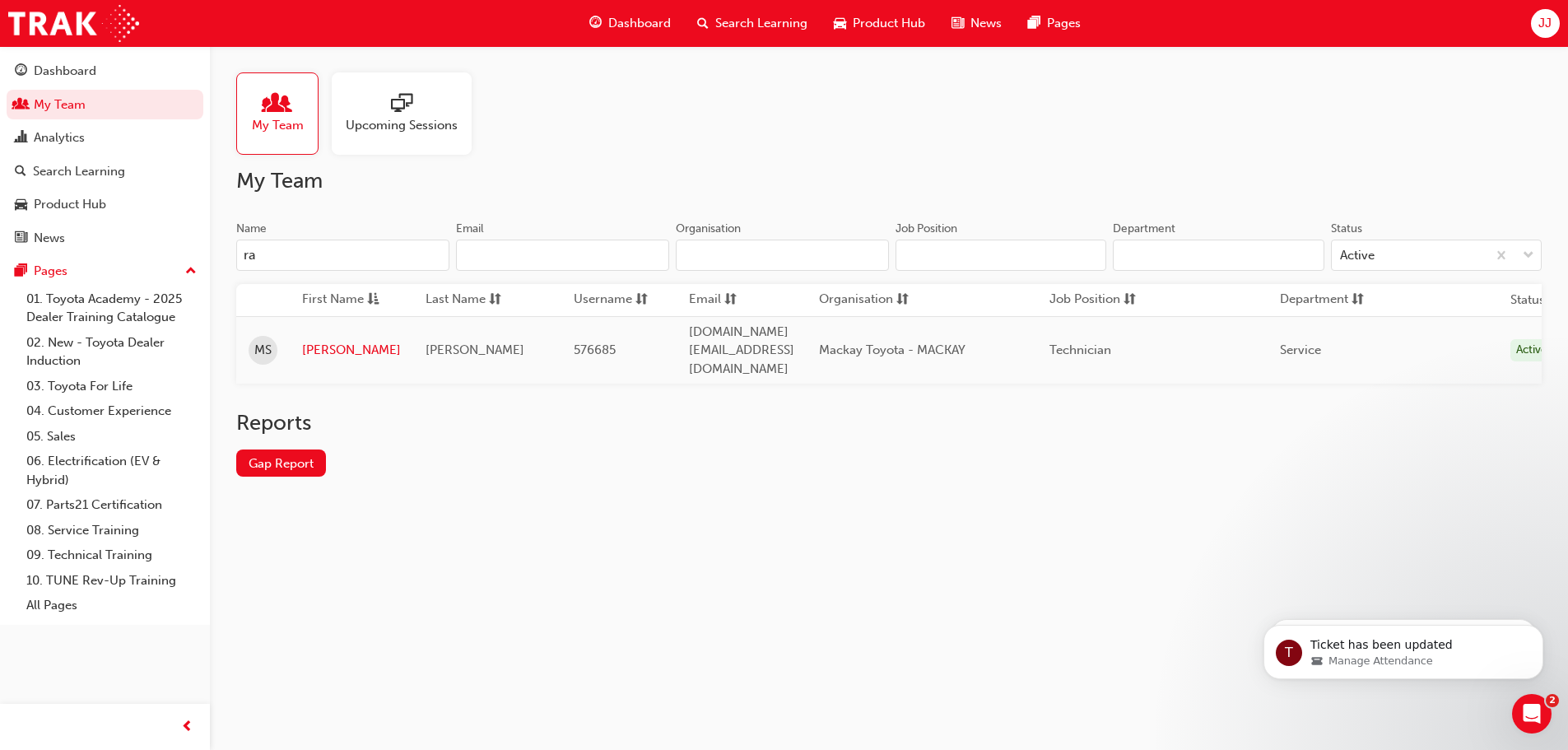
type input "r"
type input "rhey"
click at [319, 340] on link "Rhey" at bounding box center [347, 350] width 90 height 19
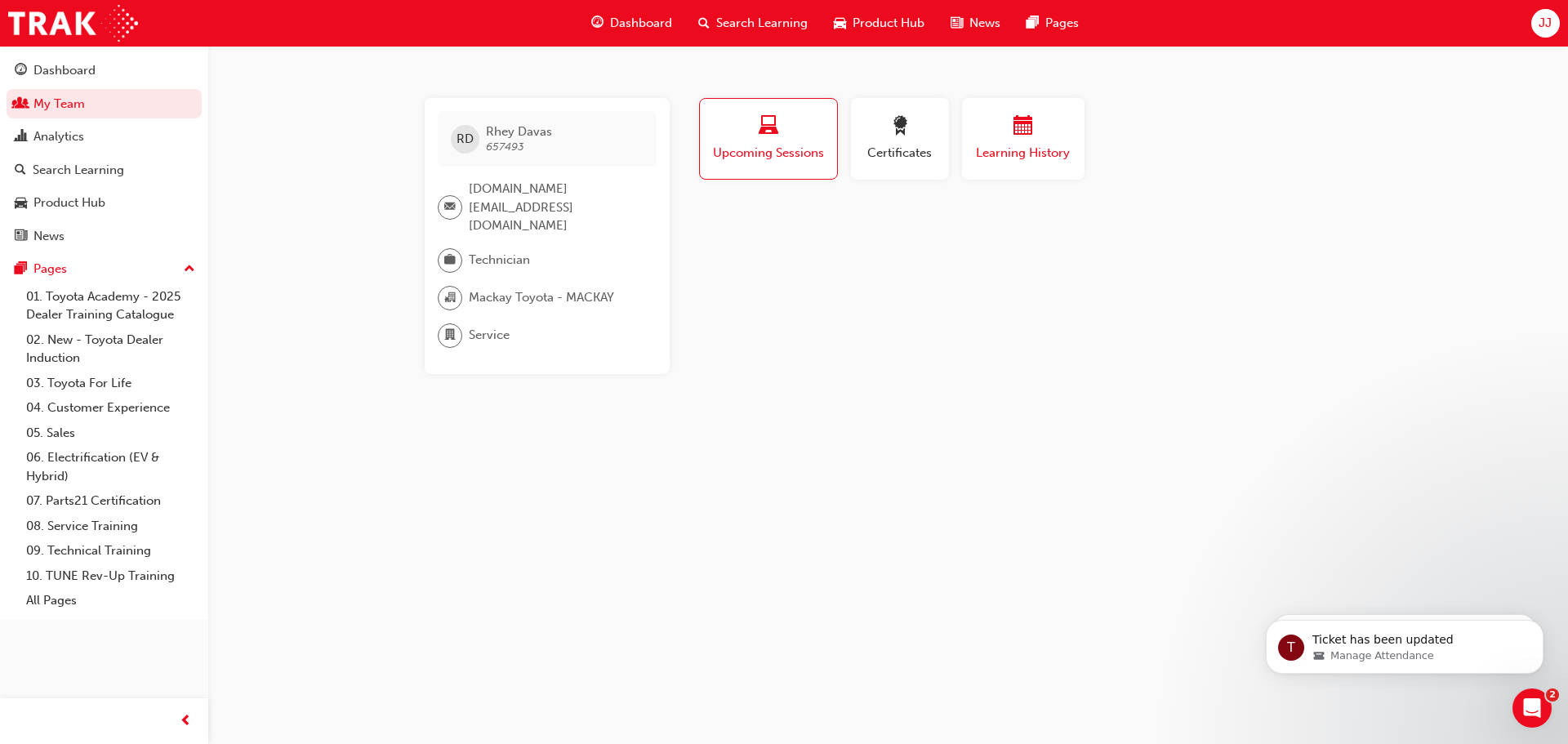
click at [1029, 135] on span "calendar-icon" at bounding box center [1022, 127] width 19 height 22
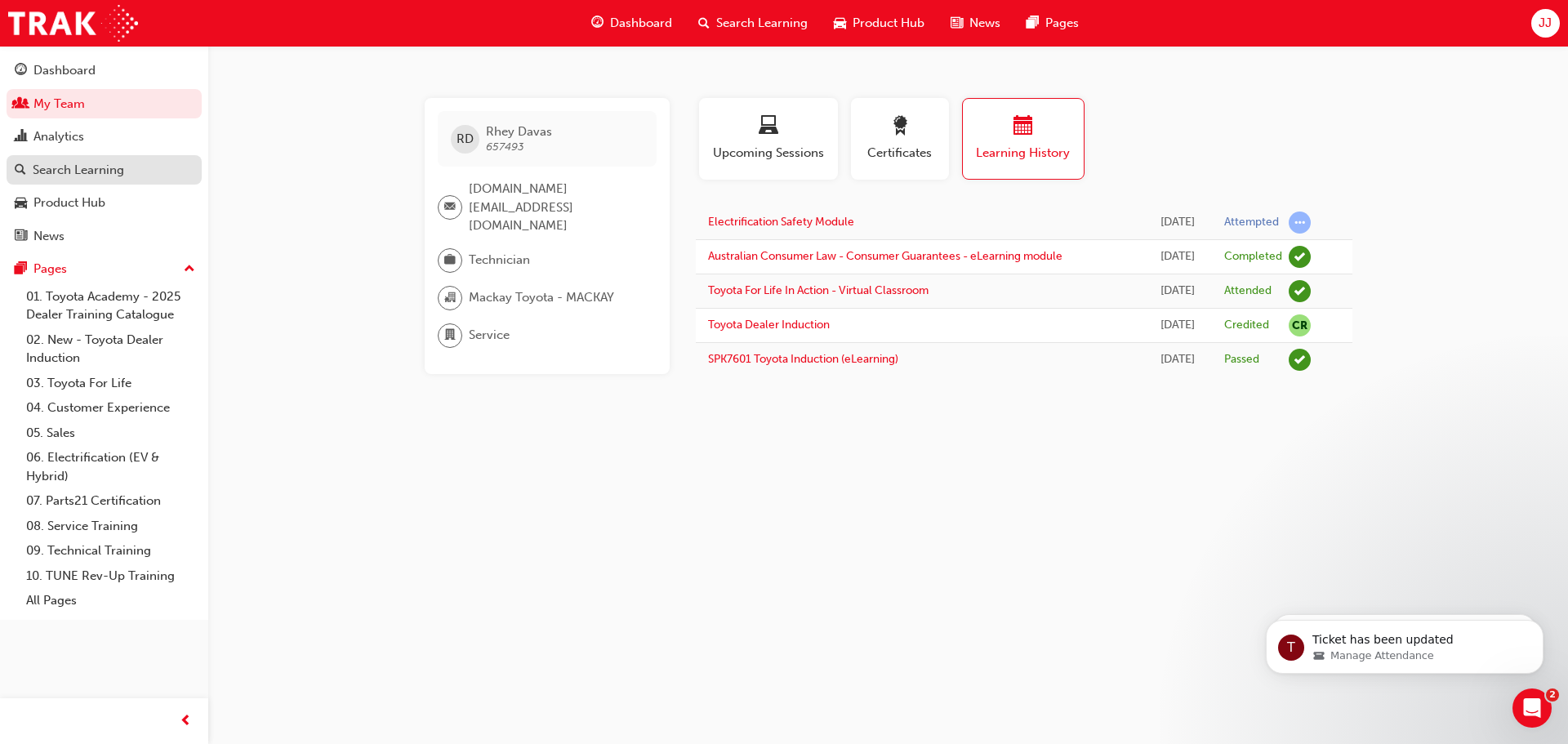
click at [57, 169] on div "Search Learning" at bounding box center [78, 170] width 91 height 19
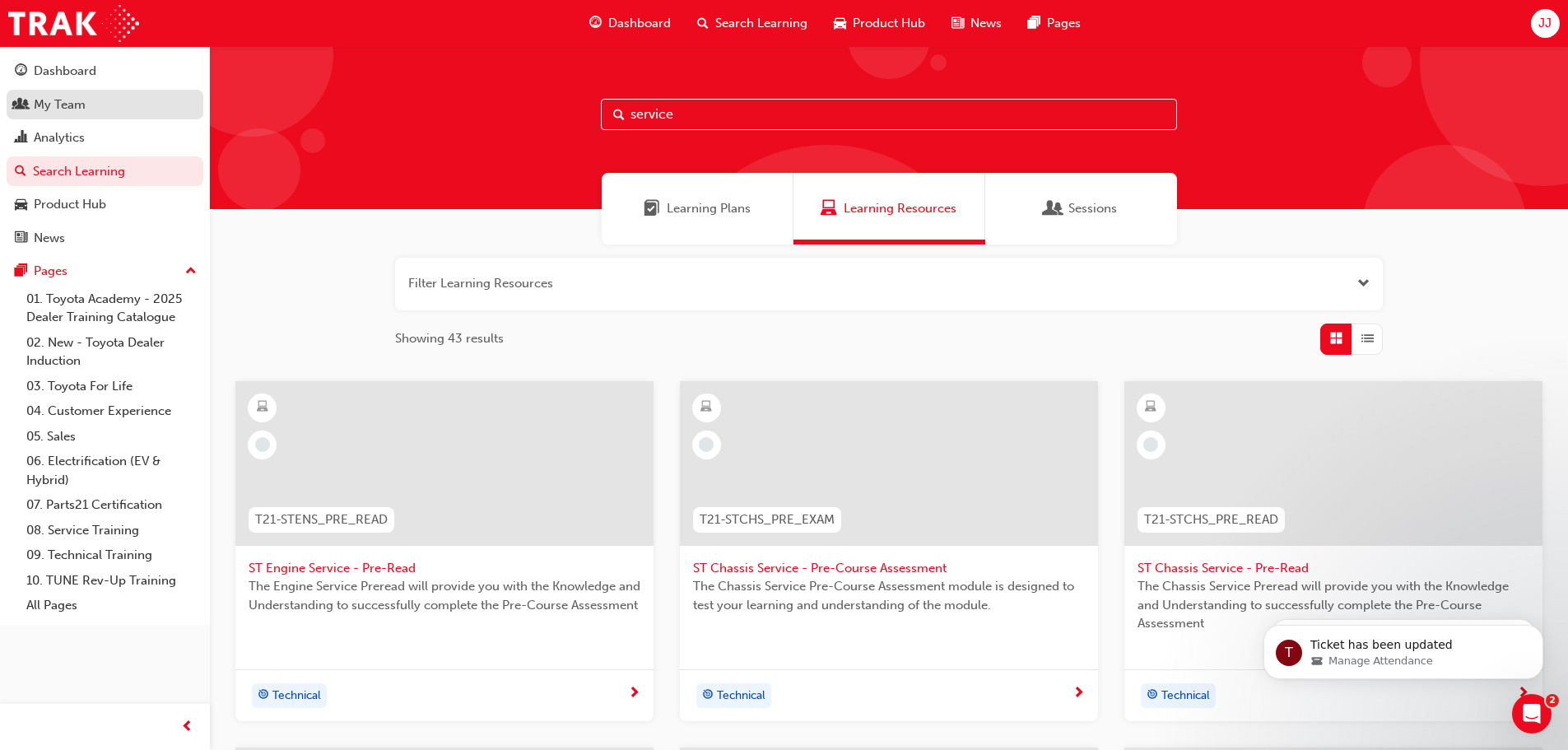
click at [61, 107] on div "My Team" at bounding box center [60, 105] width 52 height 19
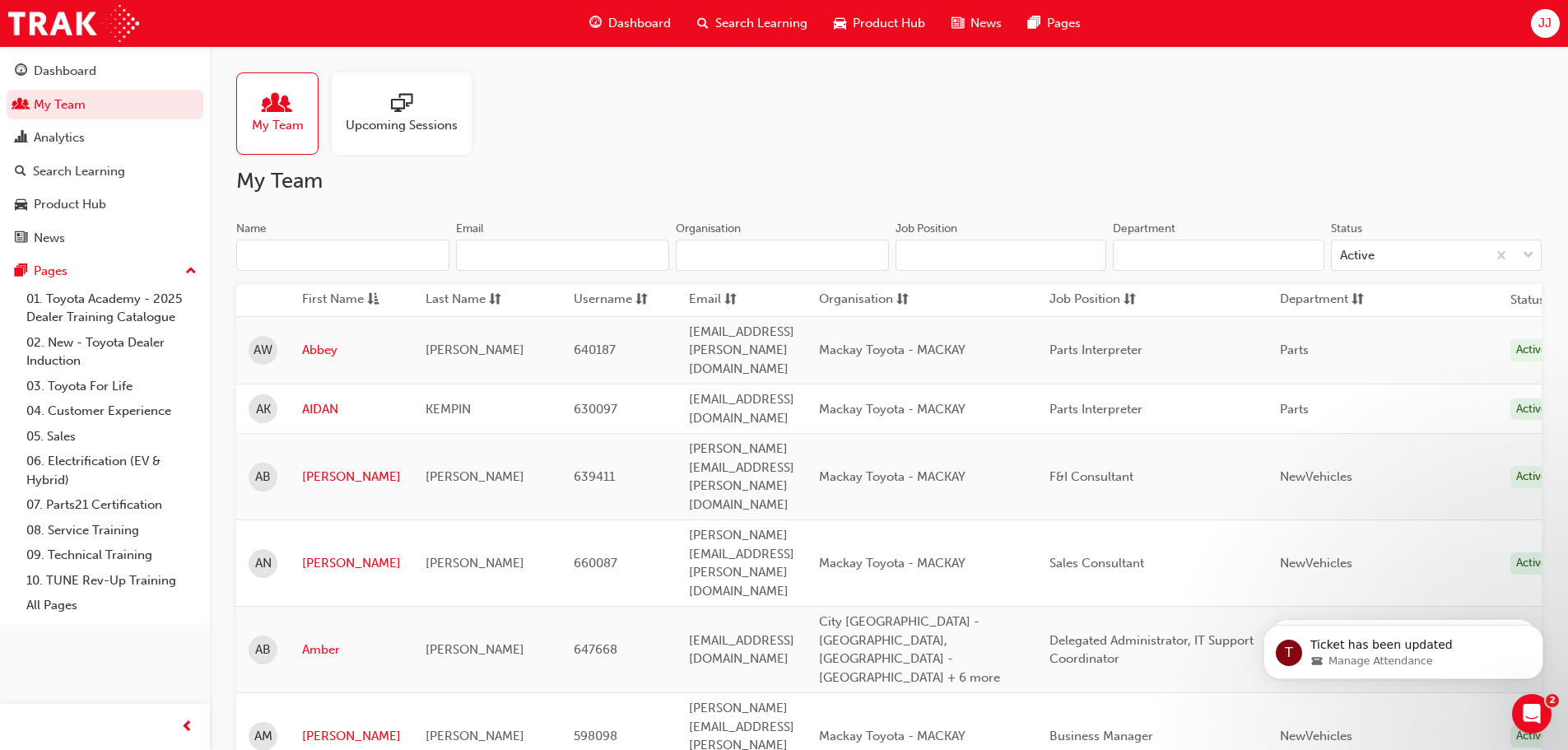
click at [374, 245] on input "Name" at bounding box center [343, 255] width 213 height 31
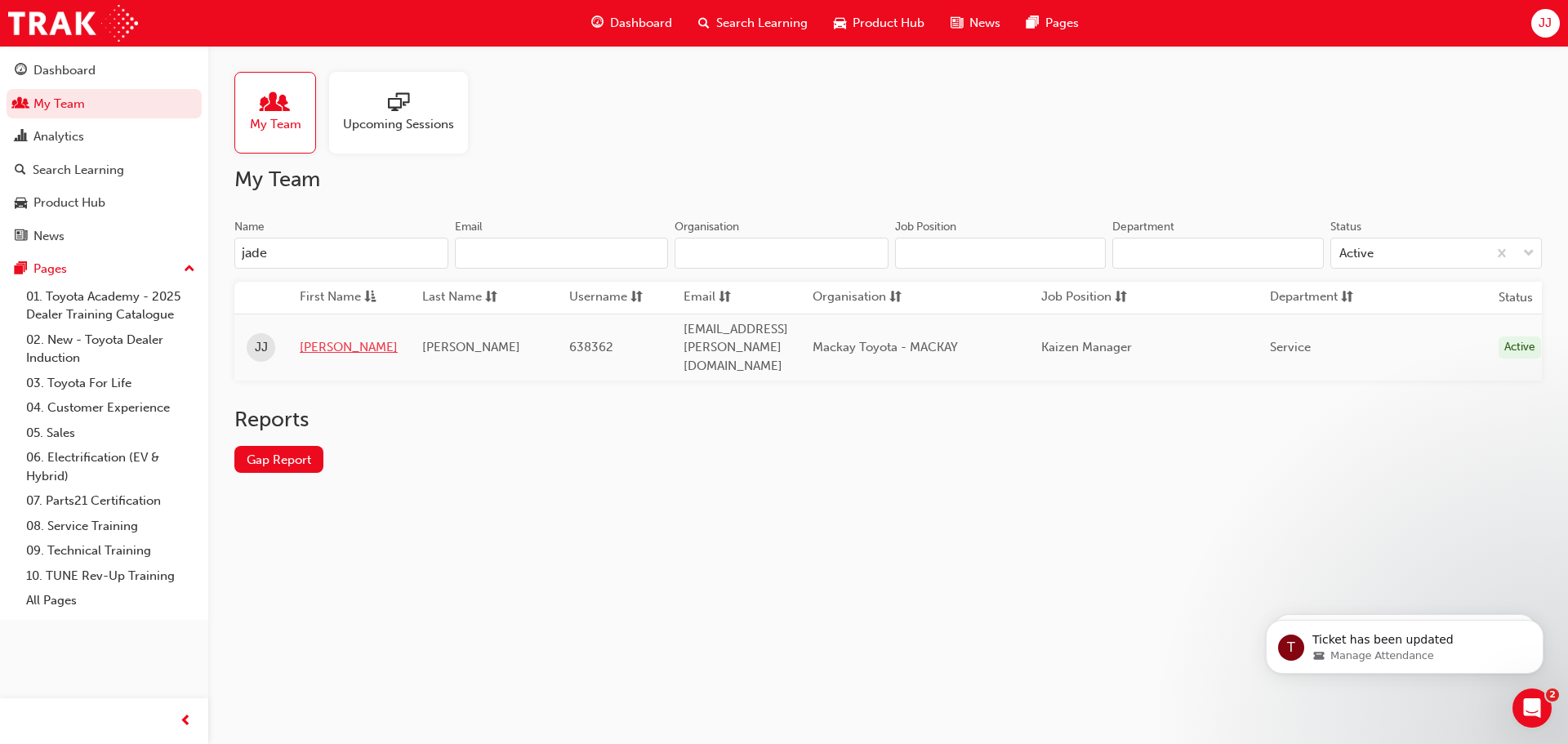
type input "jade"
click at [313, 338] on link "[PERSON_NAME]" at bounding box center [348, 347] width 98 height 19
